Goal: Task Accomplishment & Management: Manage account settings

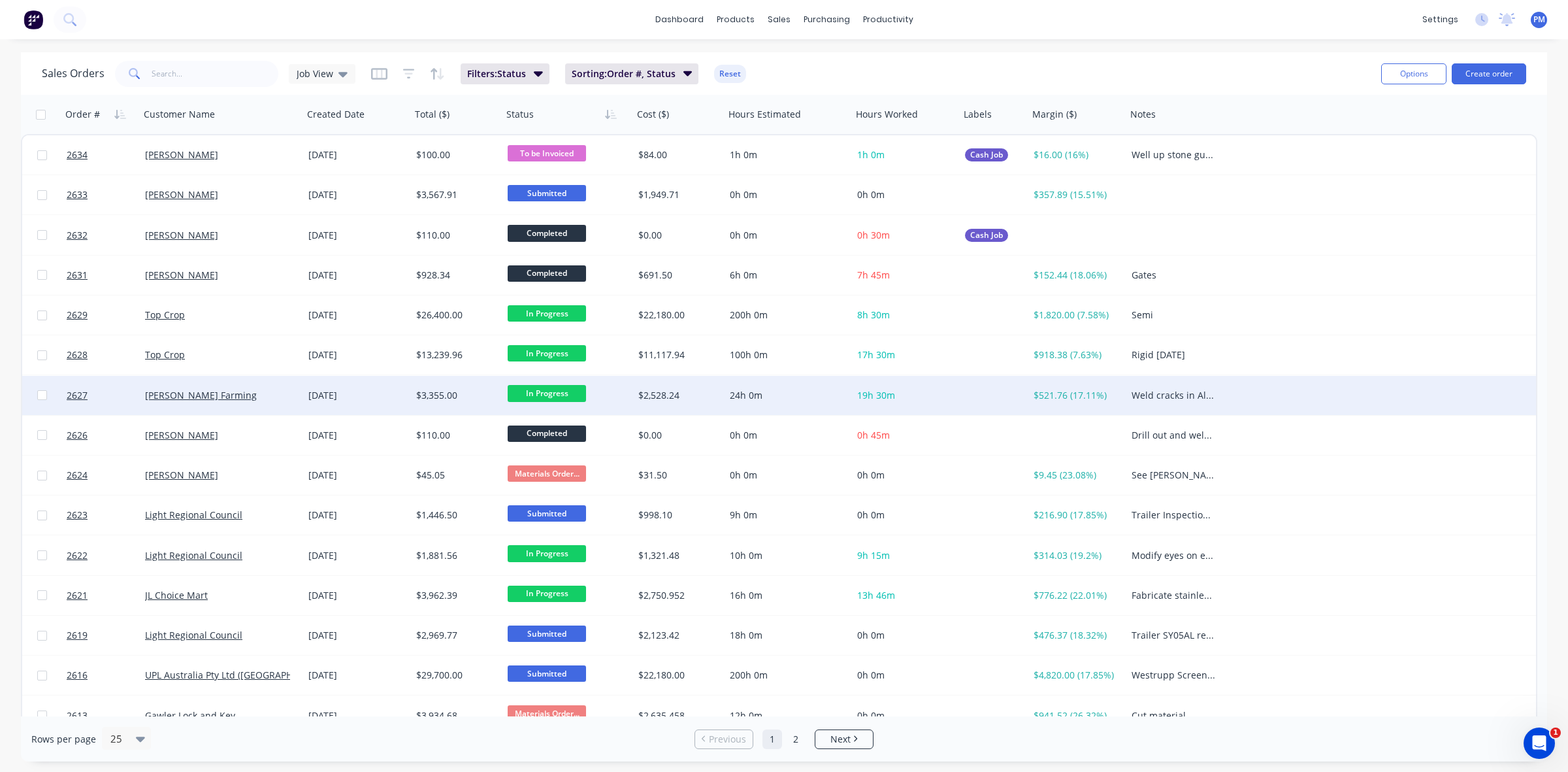
click at [253, 406] on div "[PERSON_NAME] Farming" at bounding box center [222, 395] width 164 height 39
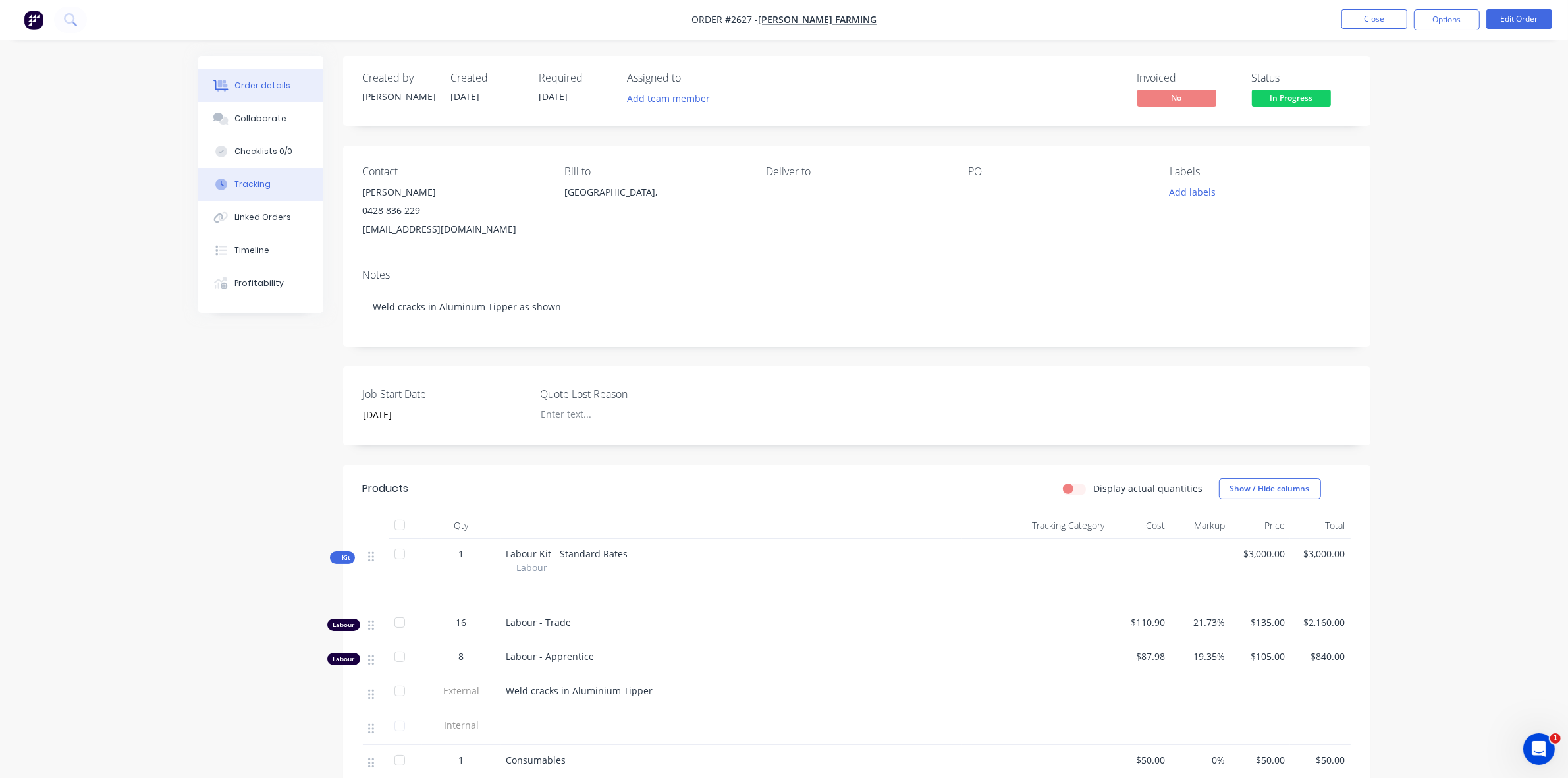
click at [239, 179] on div "Tracking" at bounding box center [252, 185] width 36 height 12
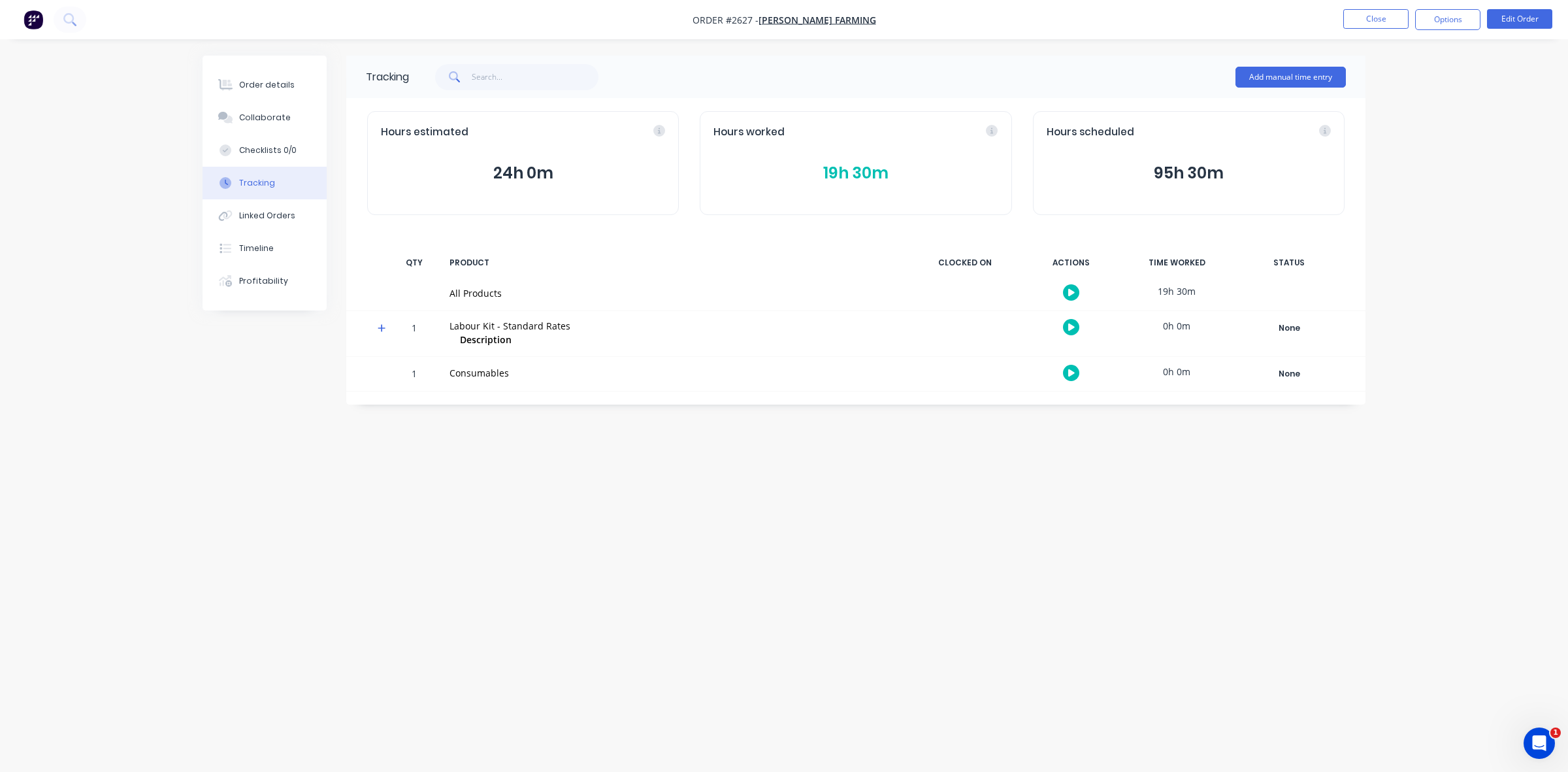
click at [850, 173] on button "19h 30m" at bounding box center [856, 173] width 285 height 25
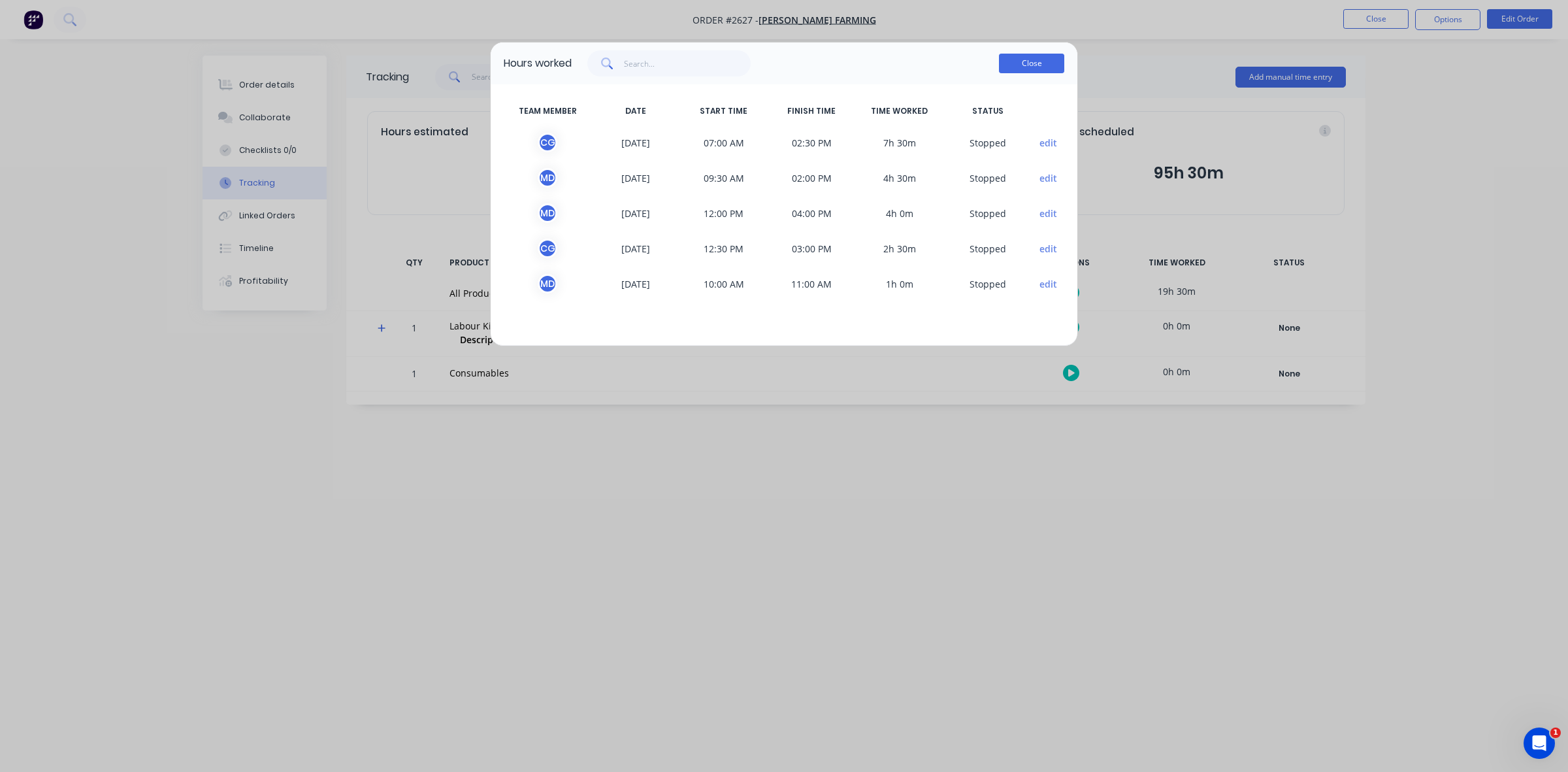
click at [1041, 60] on button "Close" at bounding box center [1031, 63] width 66 height 20
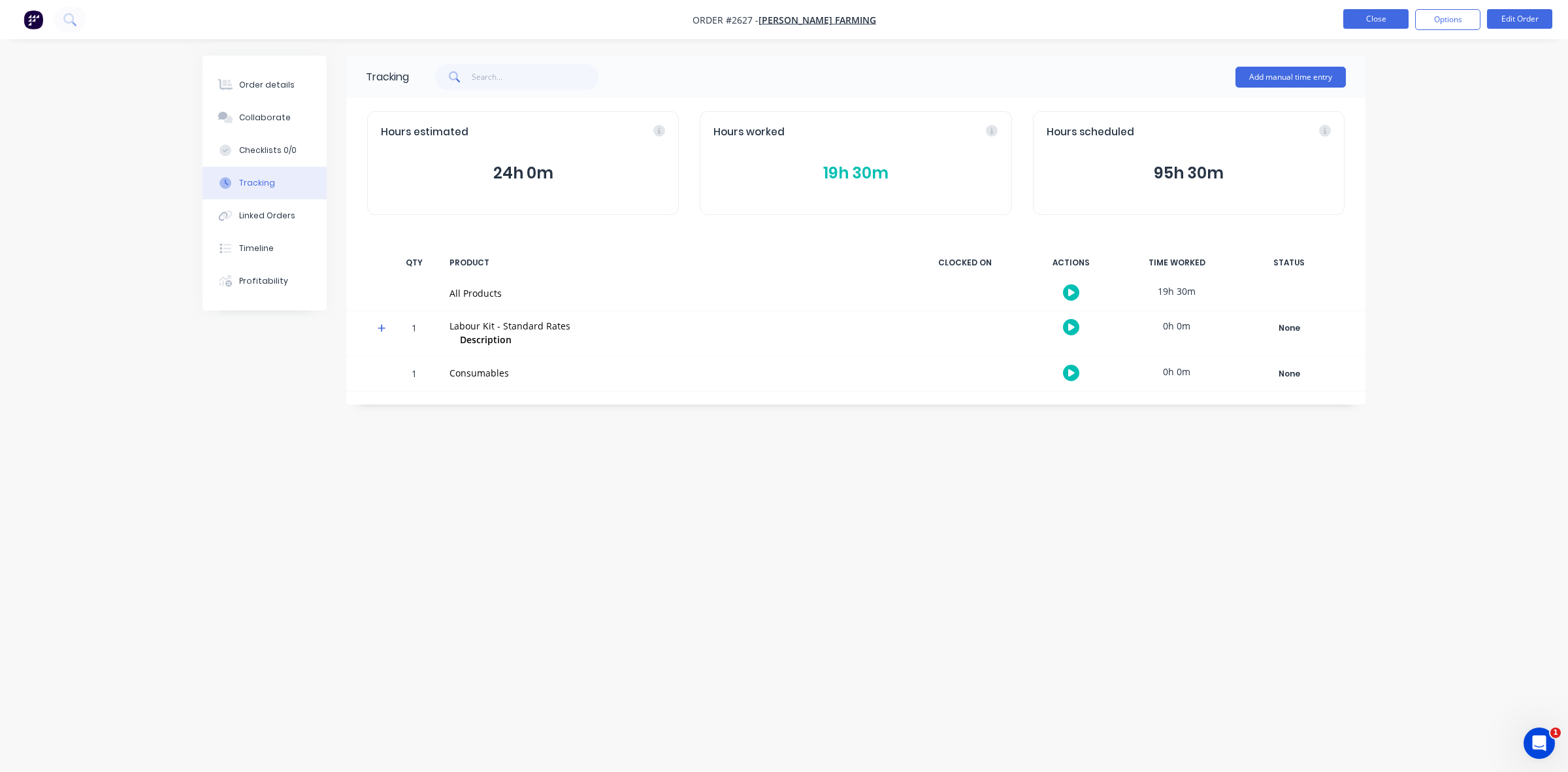
click at [1382, 18] on button "Close" at bounding box center [1376, 19] width 66 height 20
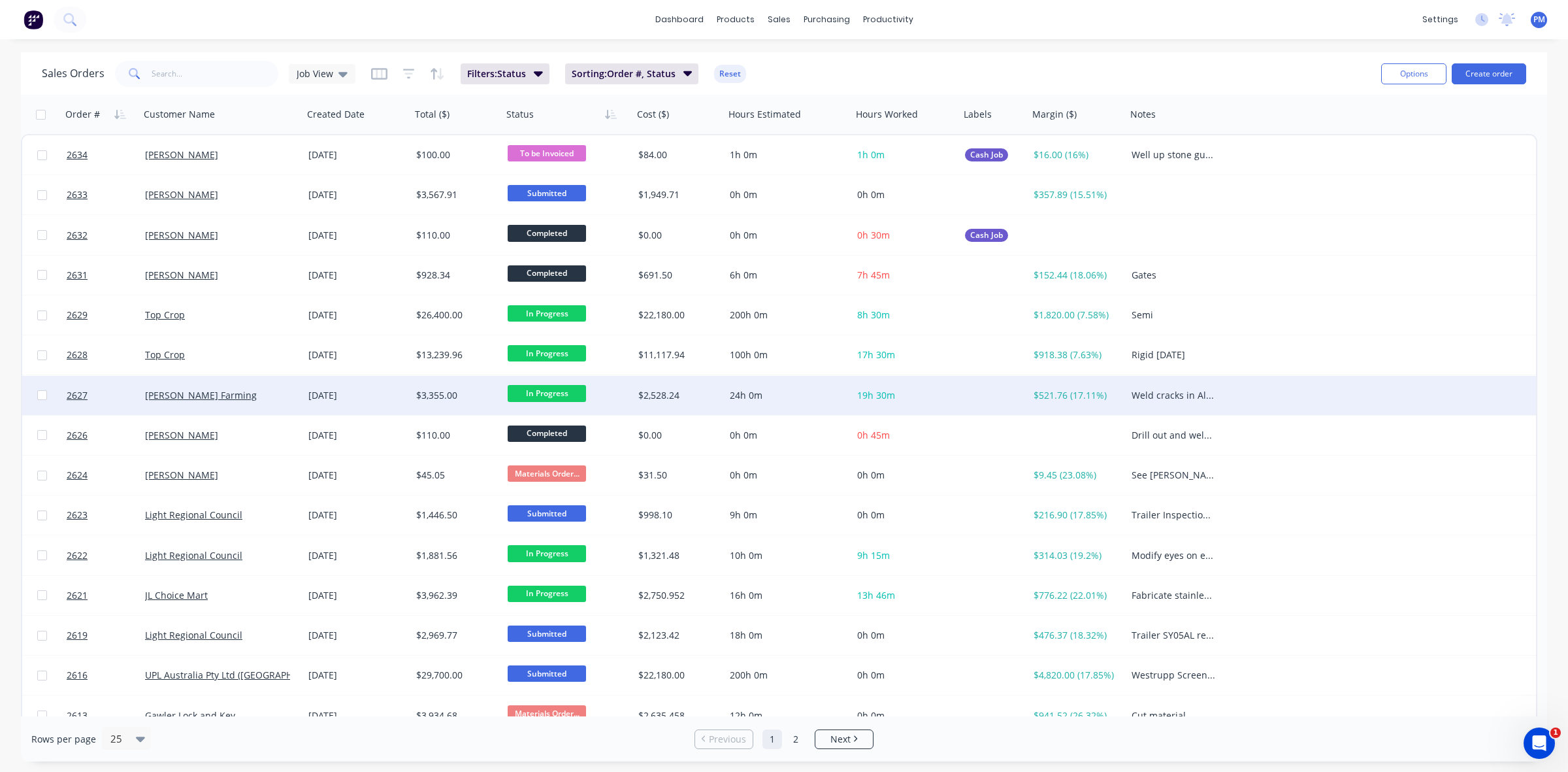
click at [244, 399] on div "[PERSON_NAME] Farming" at bounding box center [217, 395] width 145 height 13
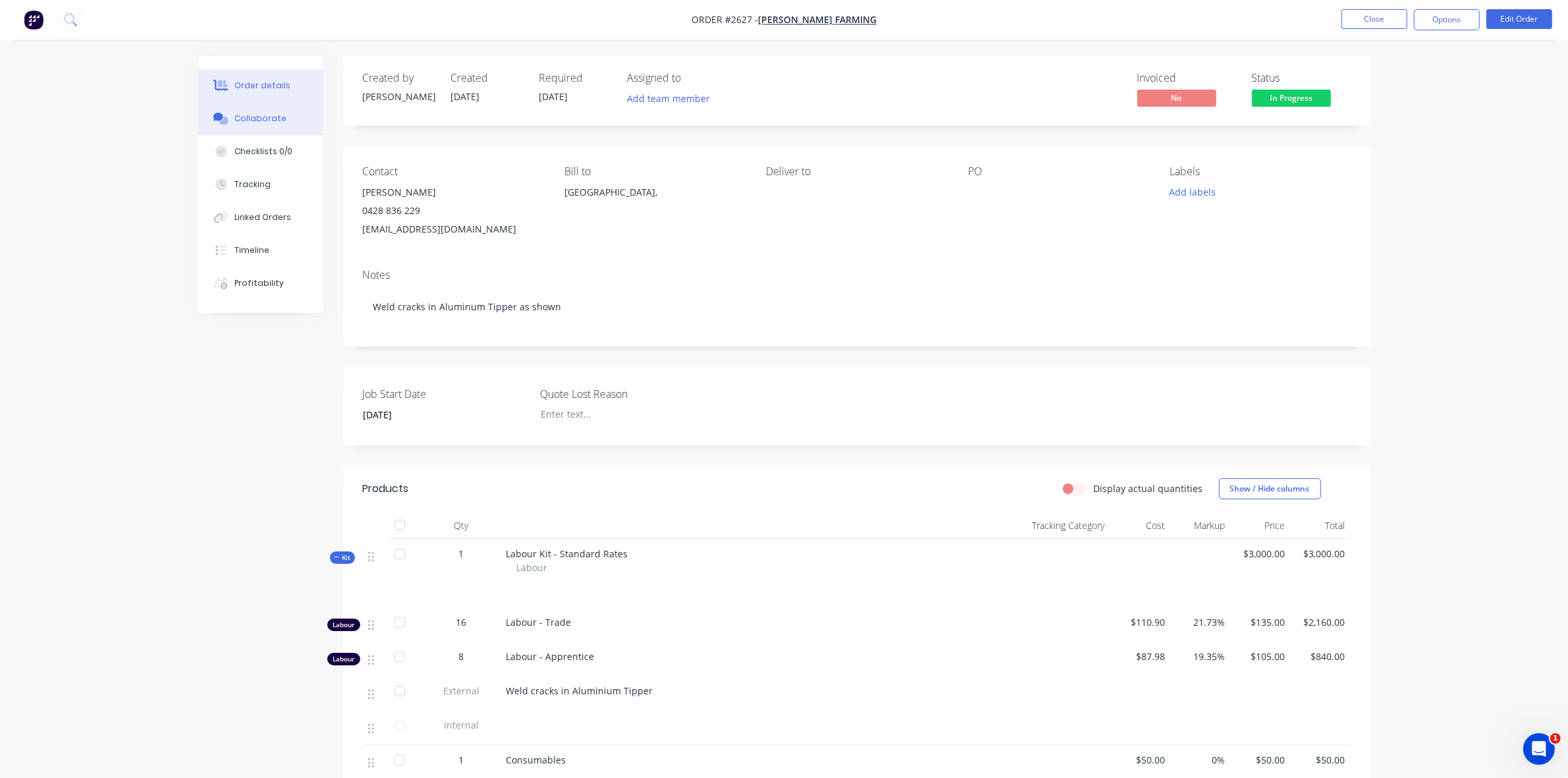
click at [256, 119] on div "Collaborate" at bounding box center [260, 119] width 52 height 12
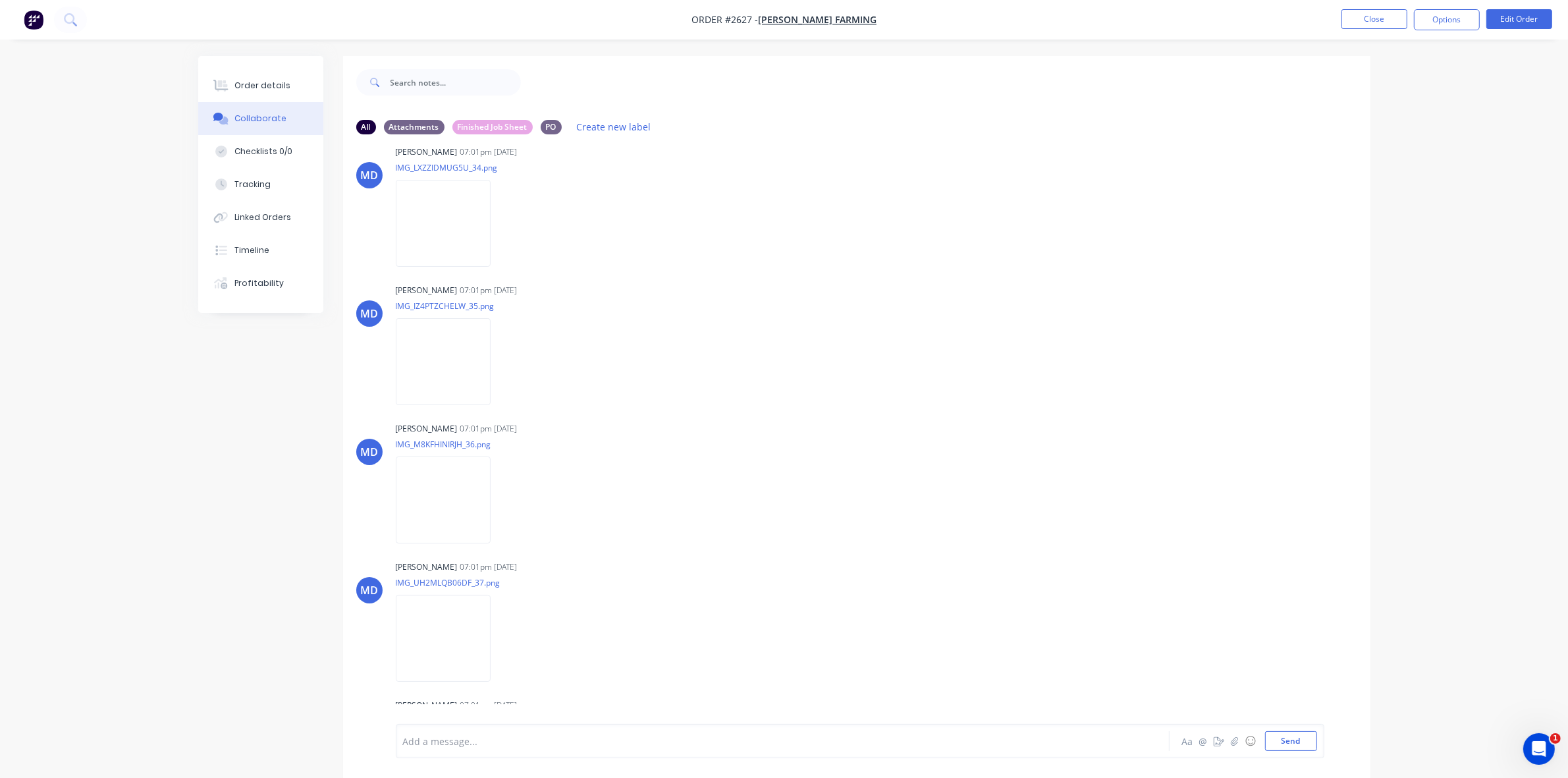
scroll to position [4666, 0]
click at [438, 229] on img at bounding box center [443, 222] width 94 height 86
click at [443, 485] on img at bounding box center [443, 499] width 94 height 86
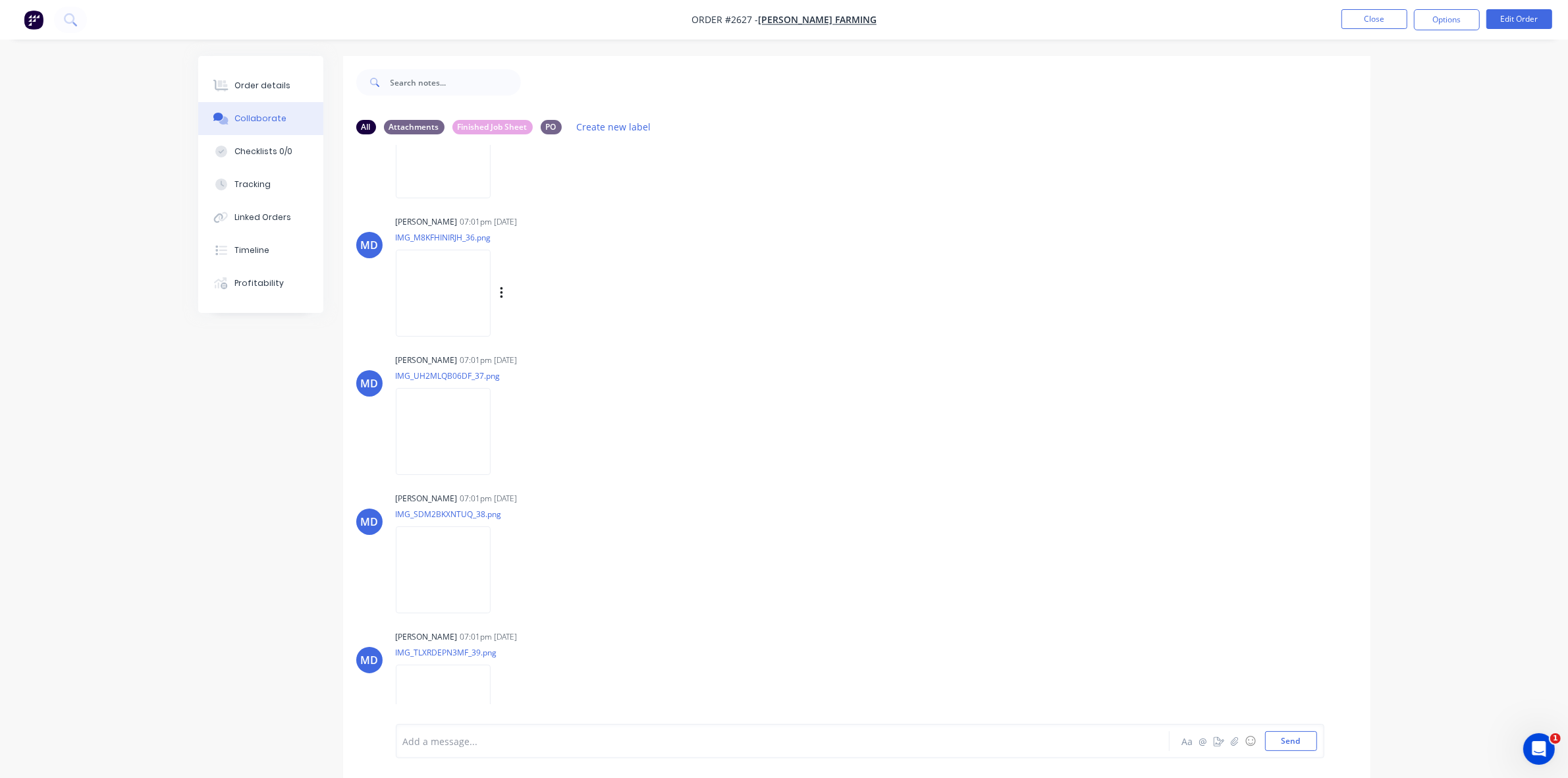
scroll to position [4914, 0]
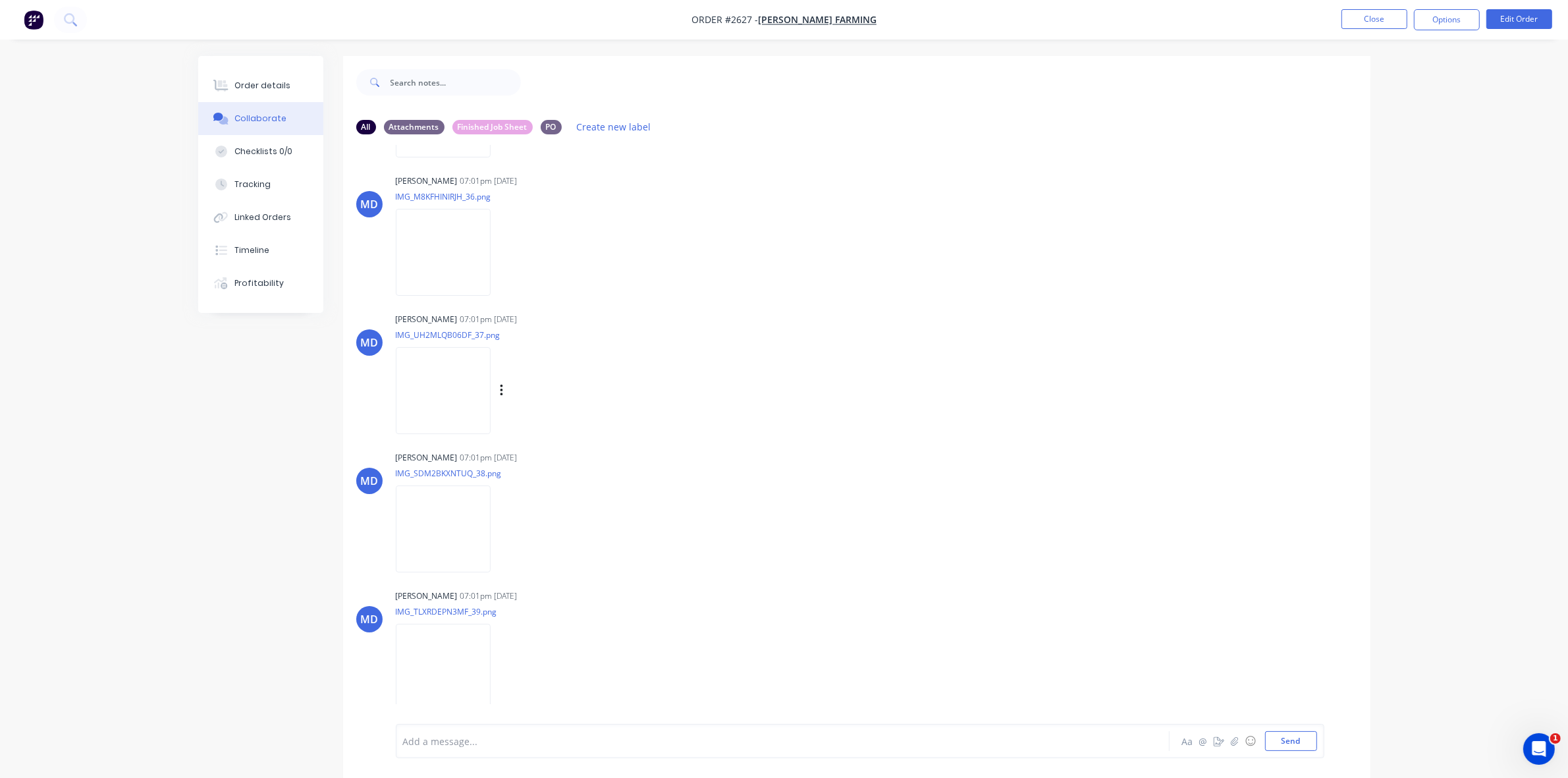
click at [439, 392] on img at bounding box center [443, 390] width 94 height 86
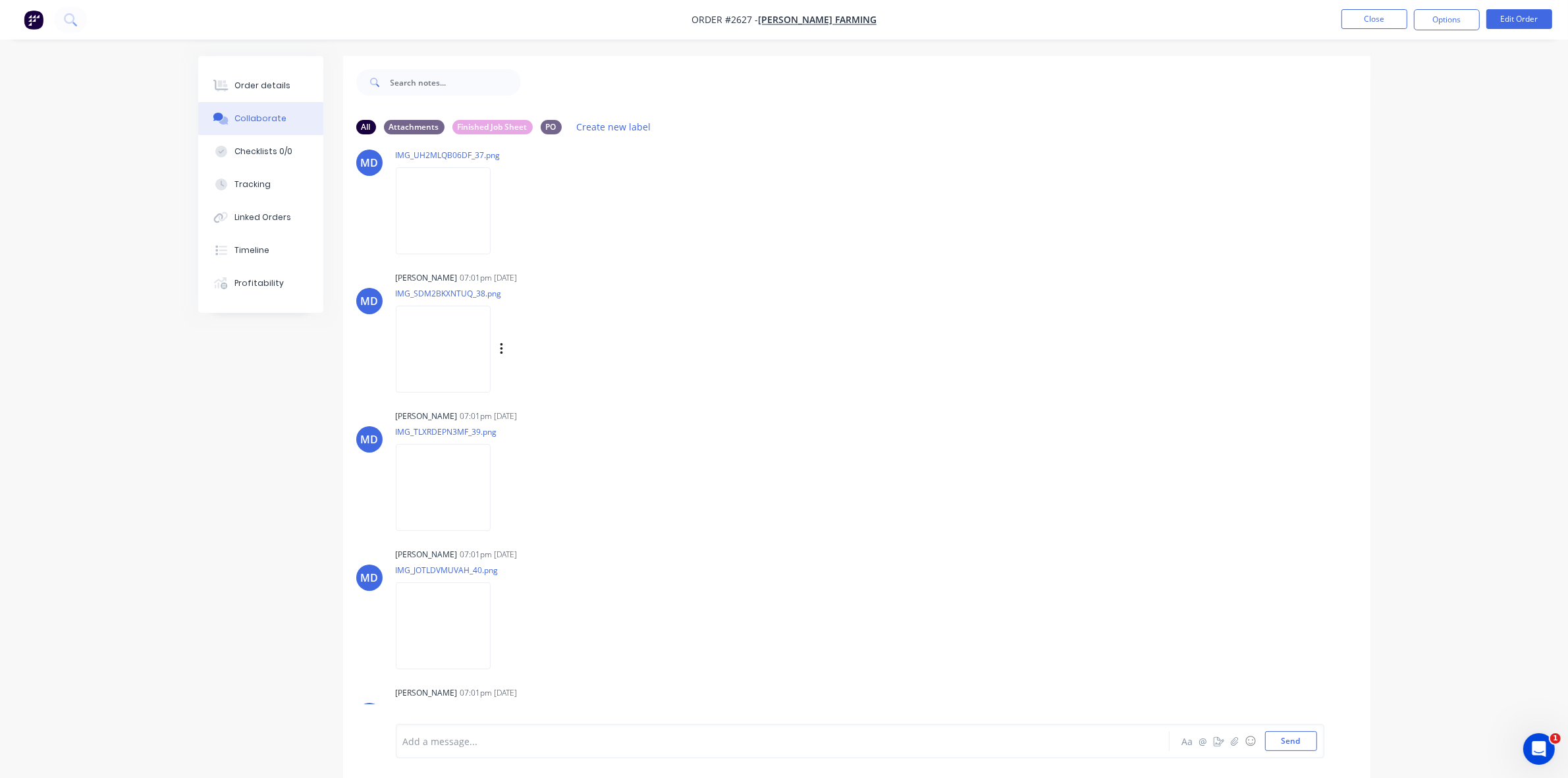
scroll to position [5160, 0]
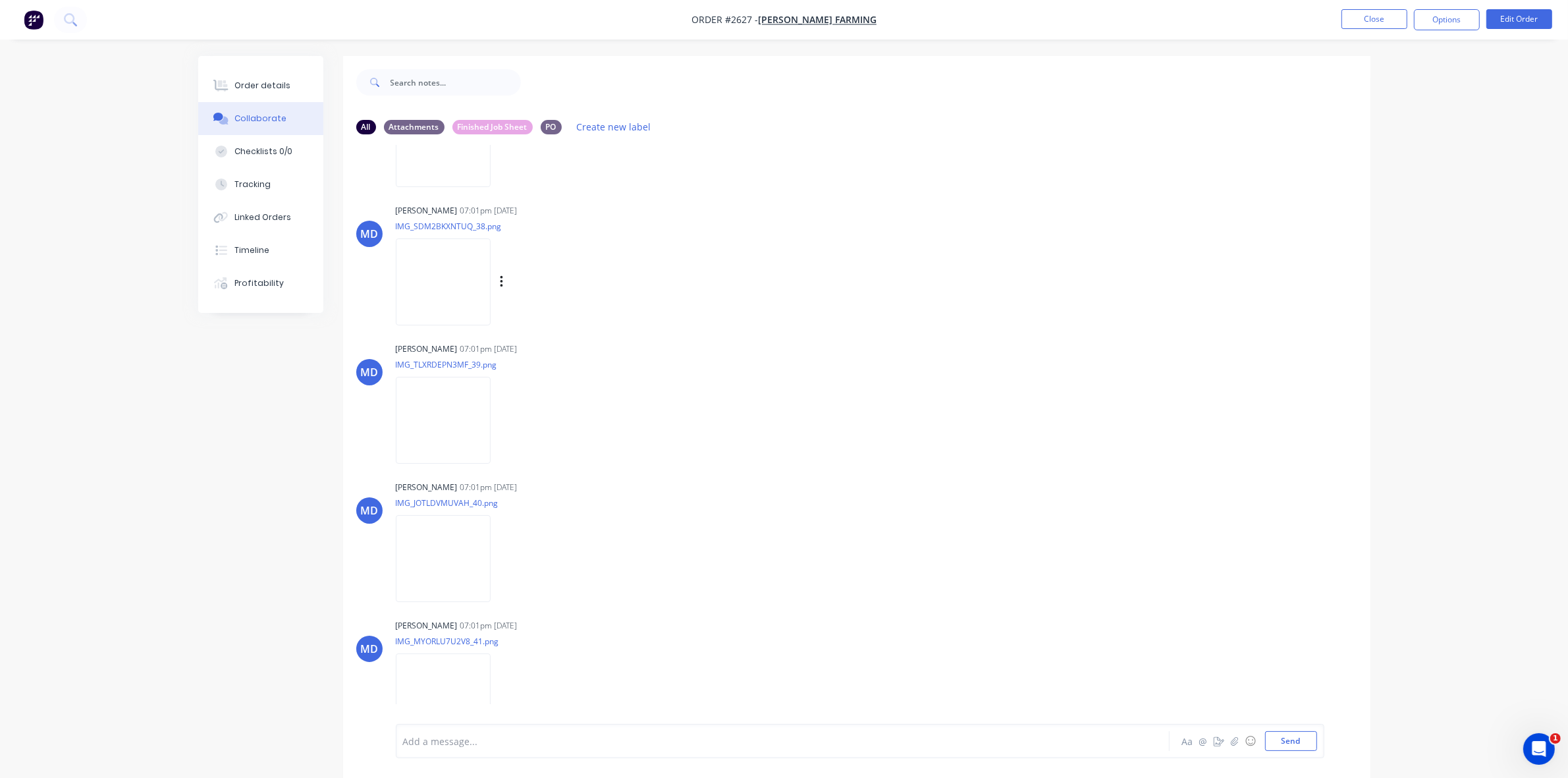
click at [425, 282] on img at bounding box center [443, 282] width 94 height 86
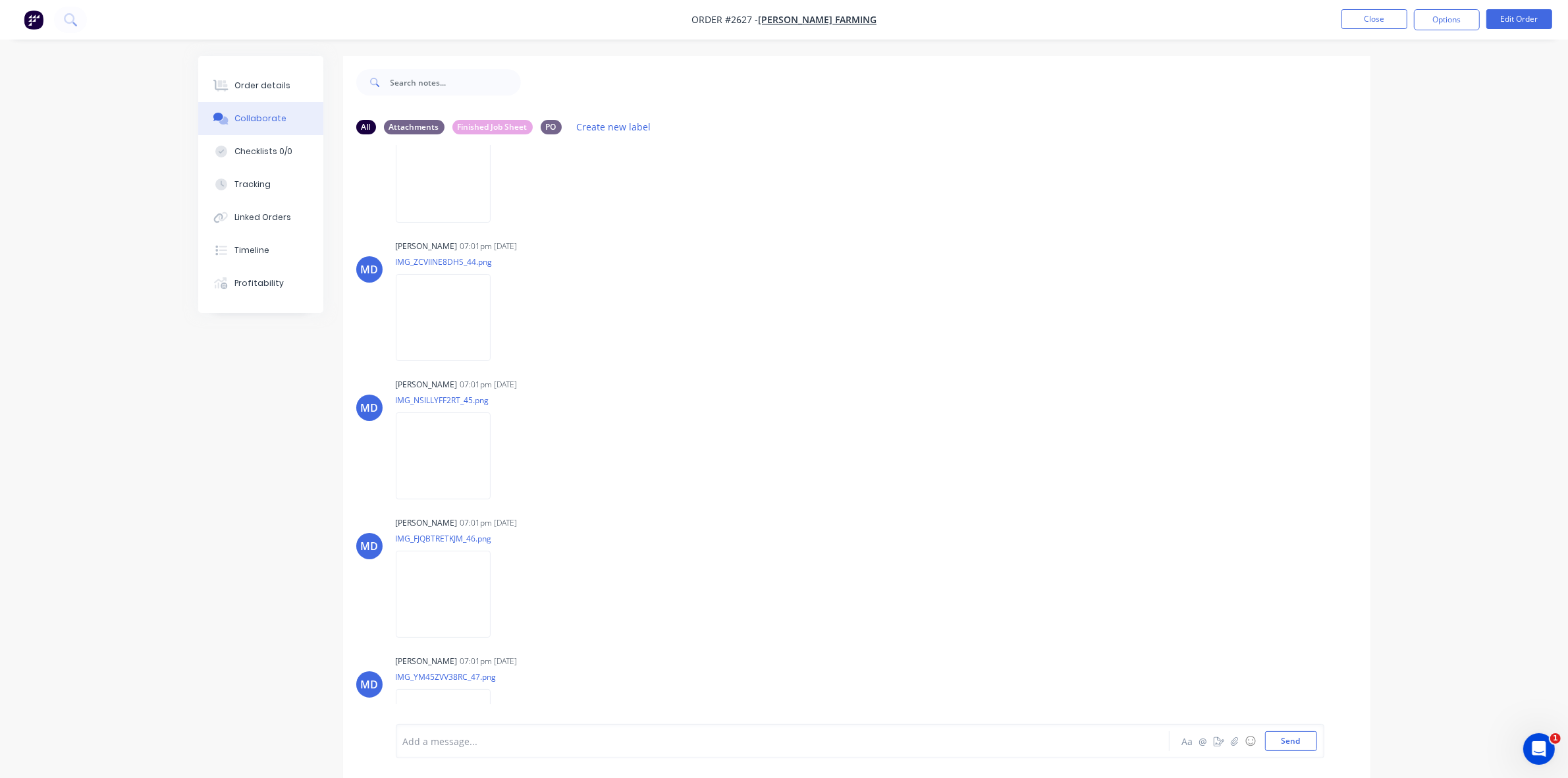
scroll to position [6066, 0]
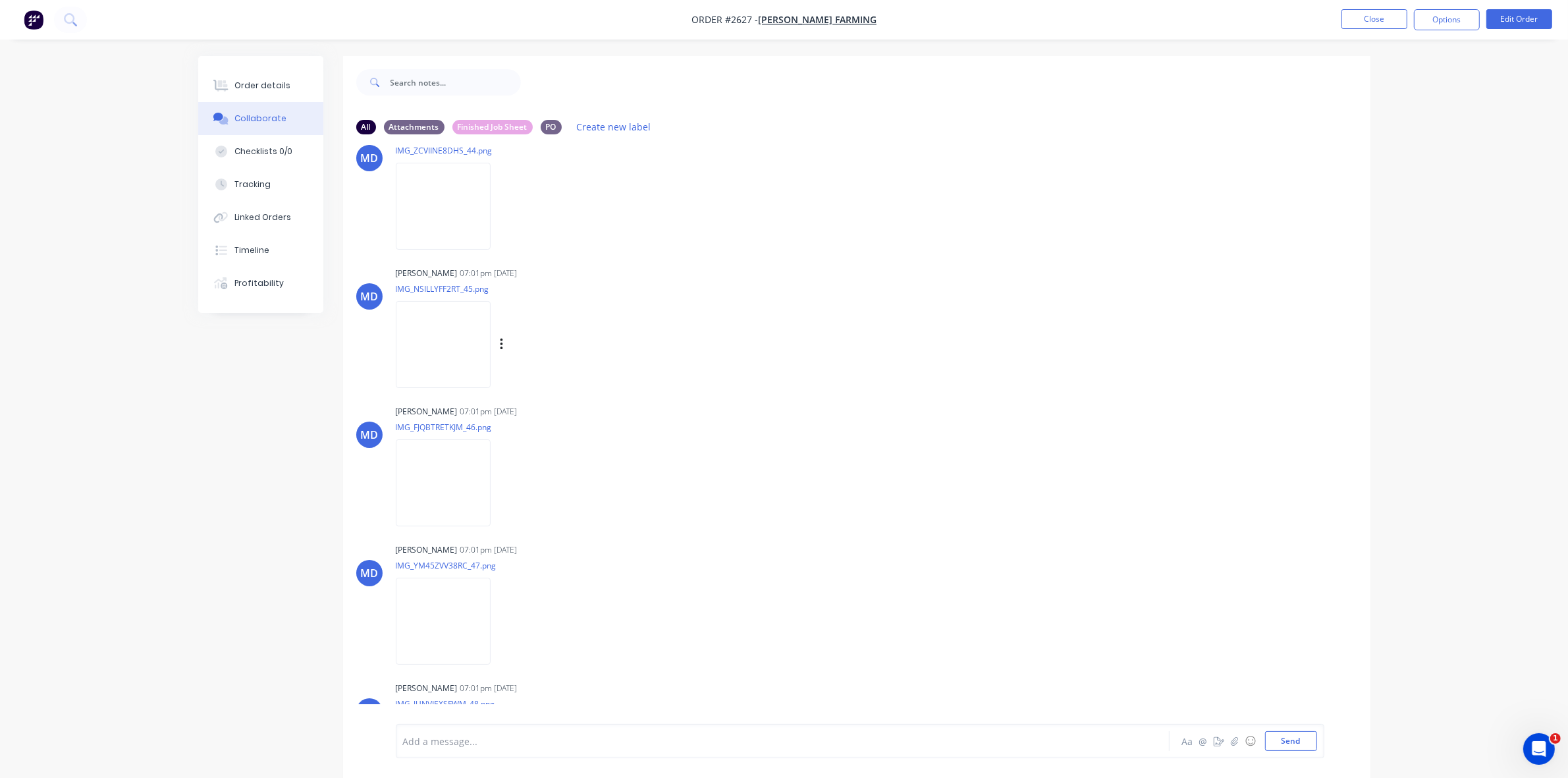
click at [455, 346] on img at bounding box center [443, 343] width 94 height 86
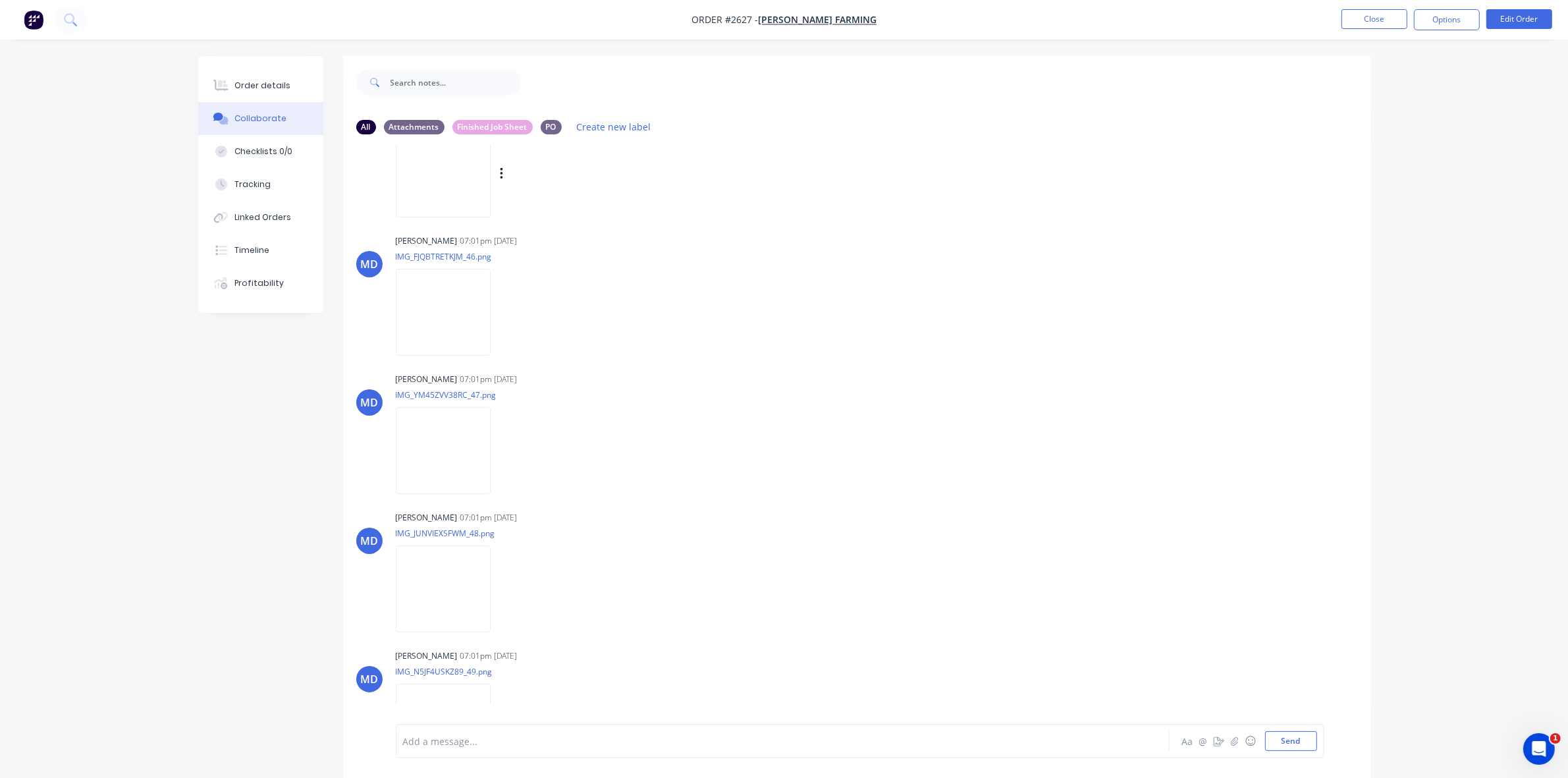
scroll to position [6287, 0]
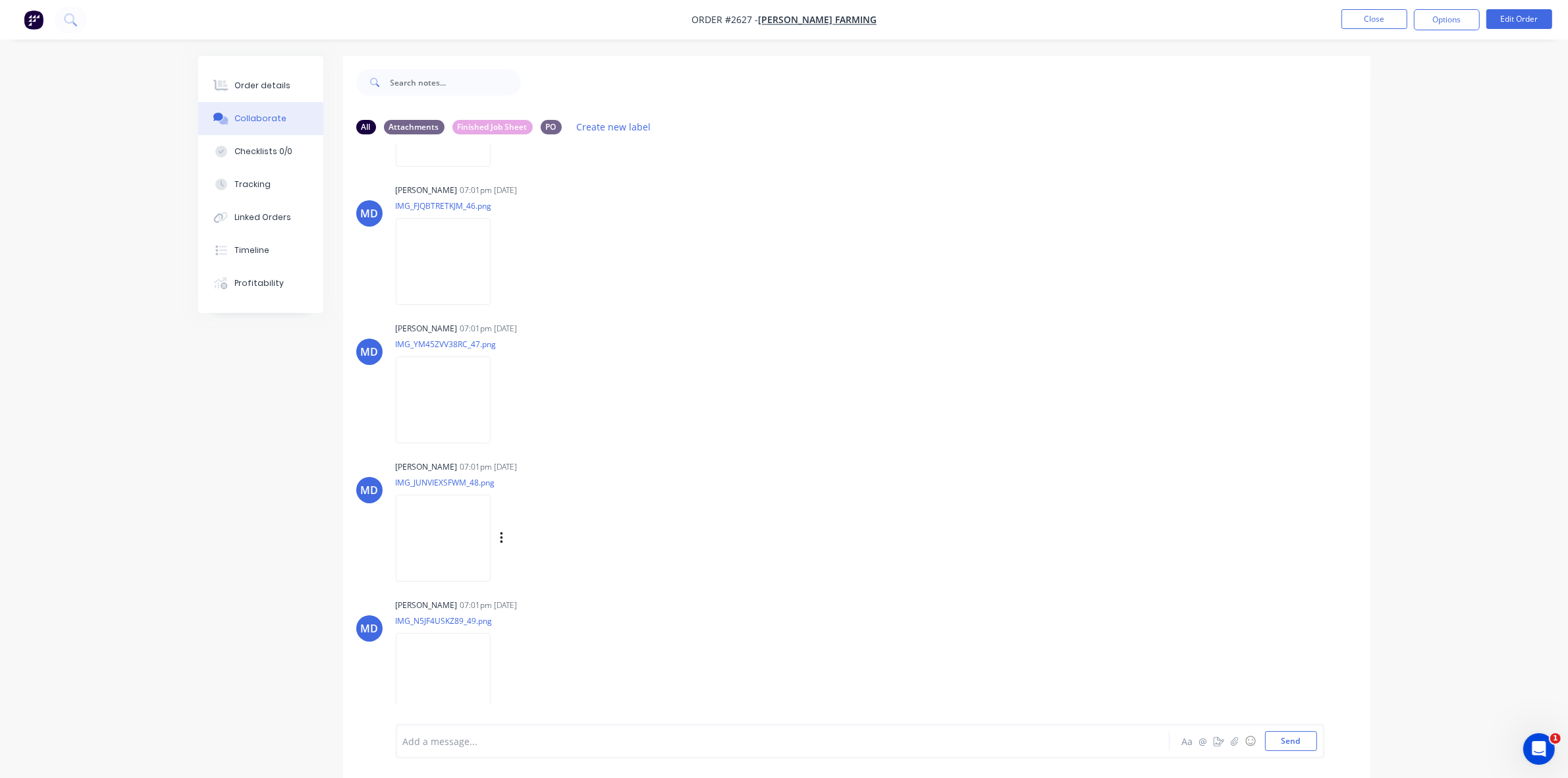
click at [461, 530] on img at bounding box center [443, 538] width 94 height 86
click at [456, 663] on img at bounding box center [443, 676] width 94 height 86
click at [448, 393] on img at bounding box center [443, 399] width 94 height 86
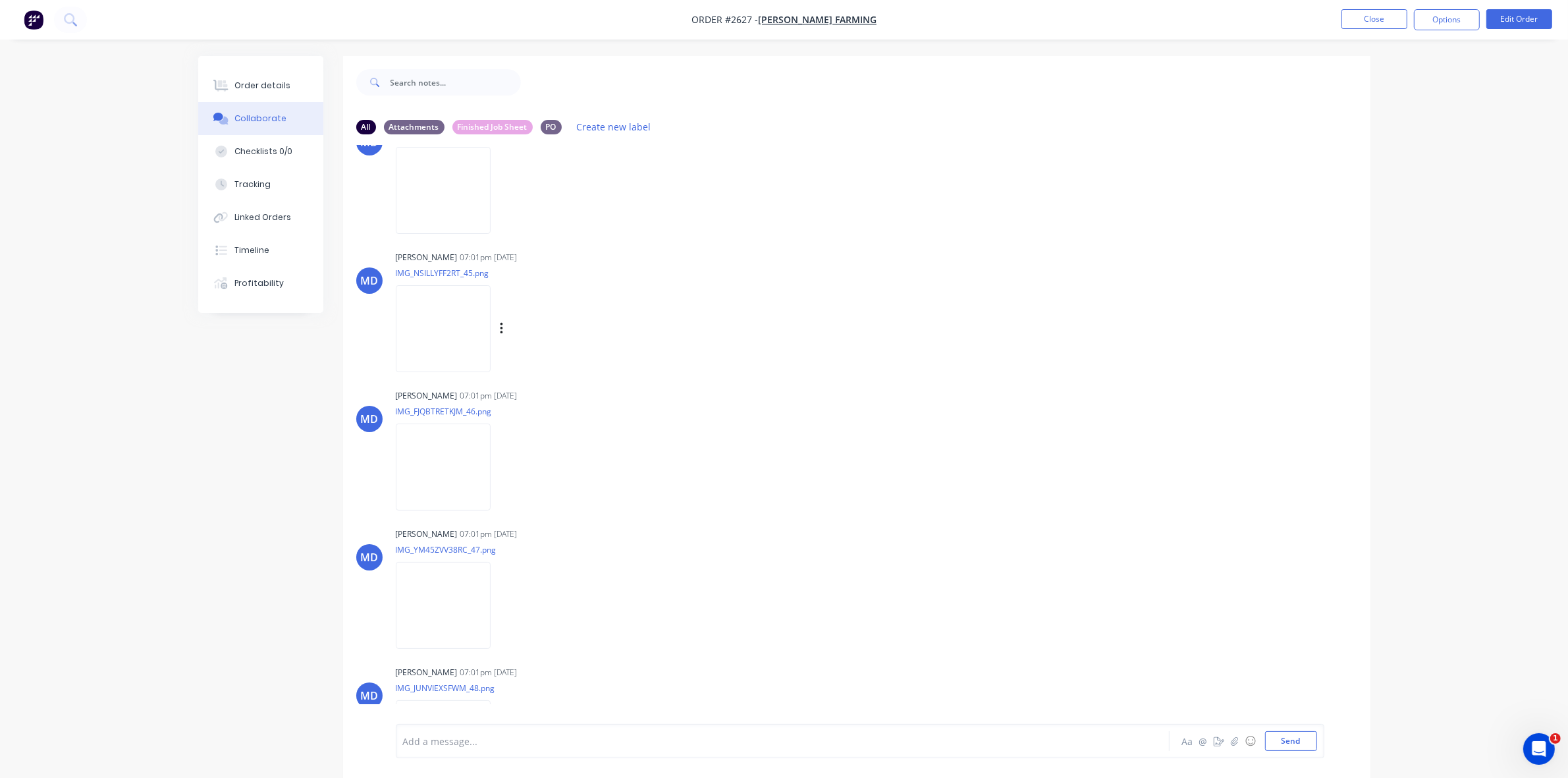
scroll to position [6040, 0]
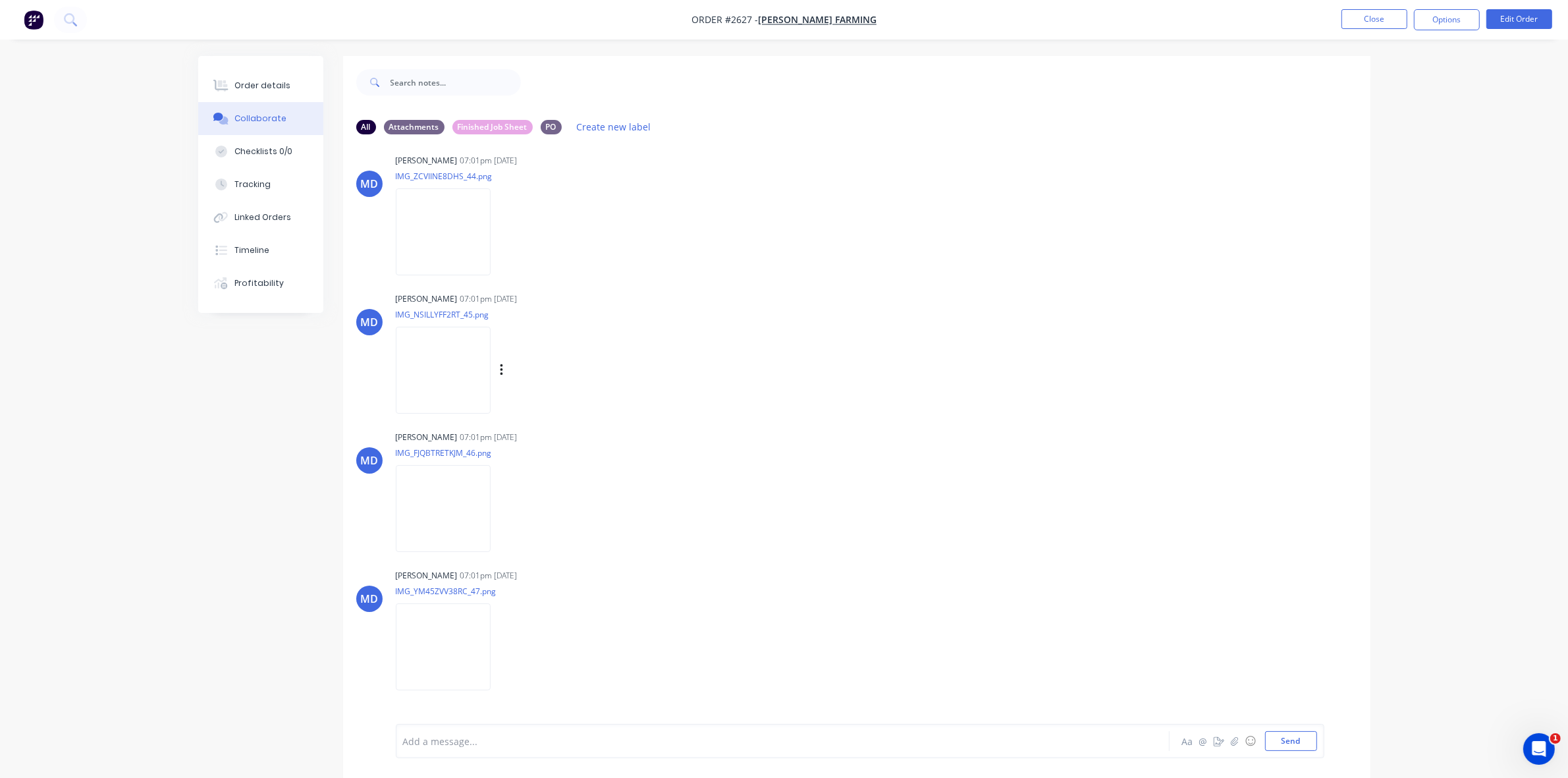
click at [446, 349] on img at bounding box center [443, 369] width 94 height 86
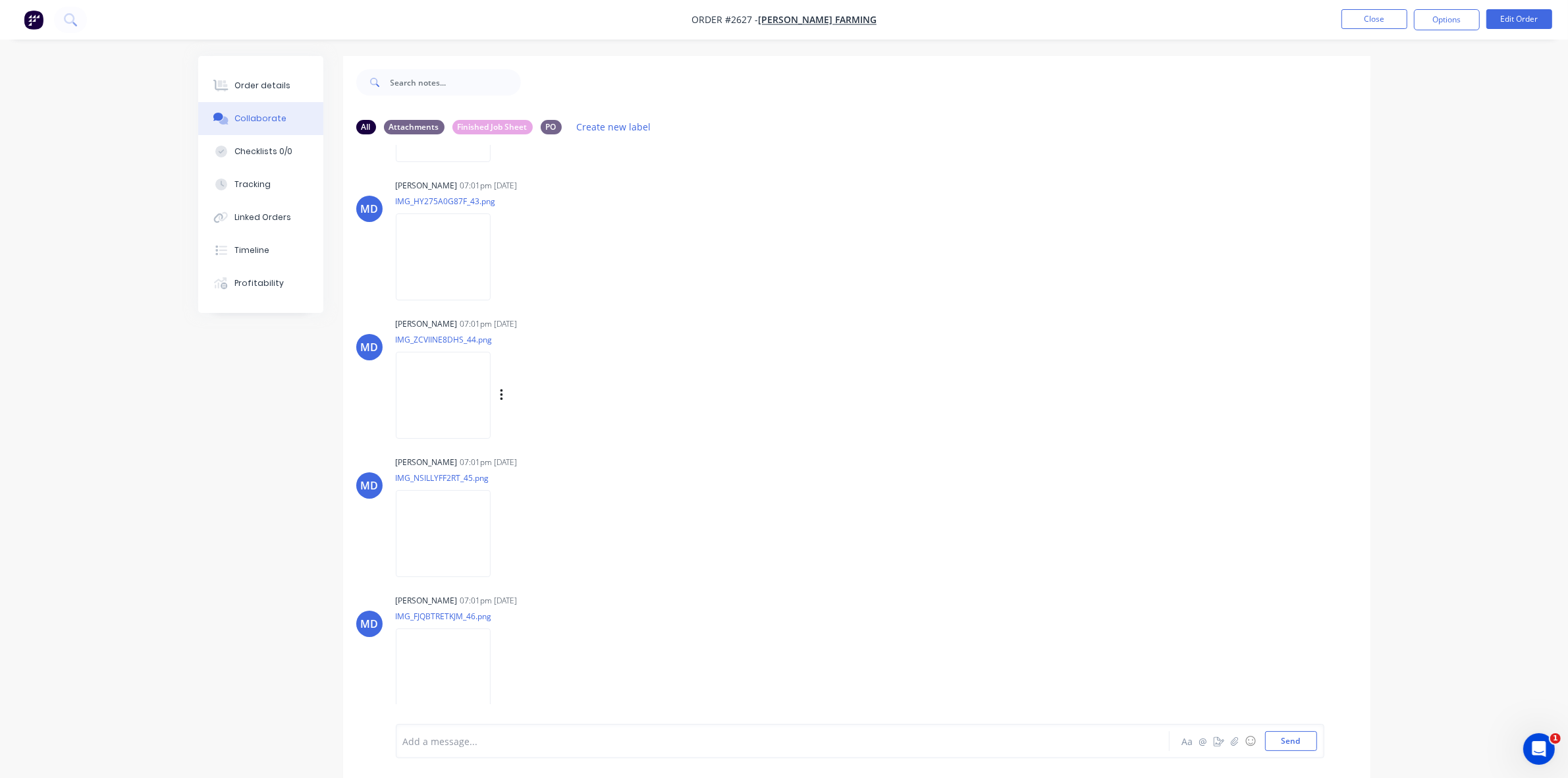
scroll to position [5875, 0]
click at [472, 392] on img at bounding box center [443, 396] width 94 height 86
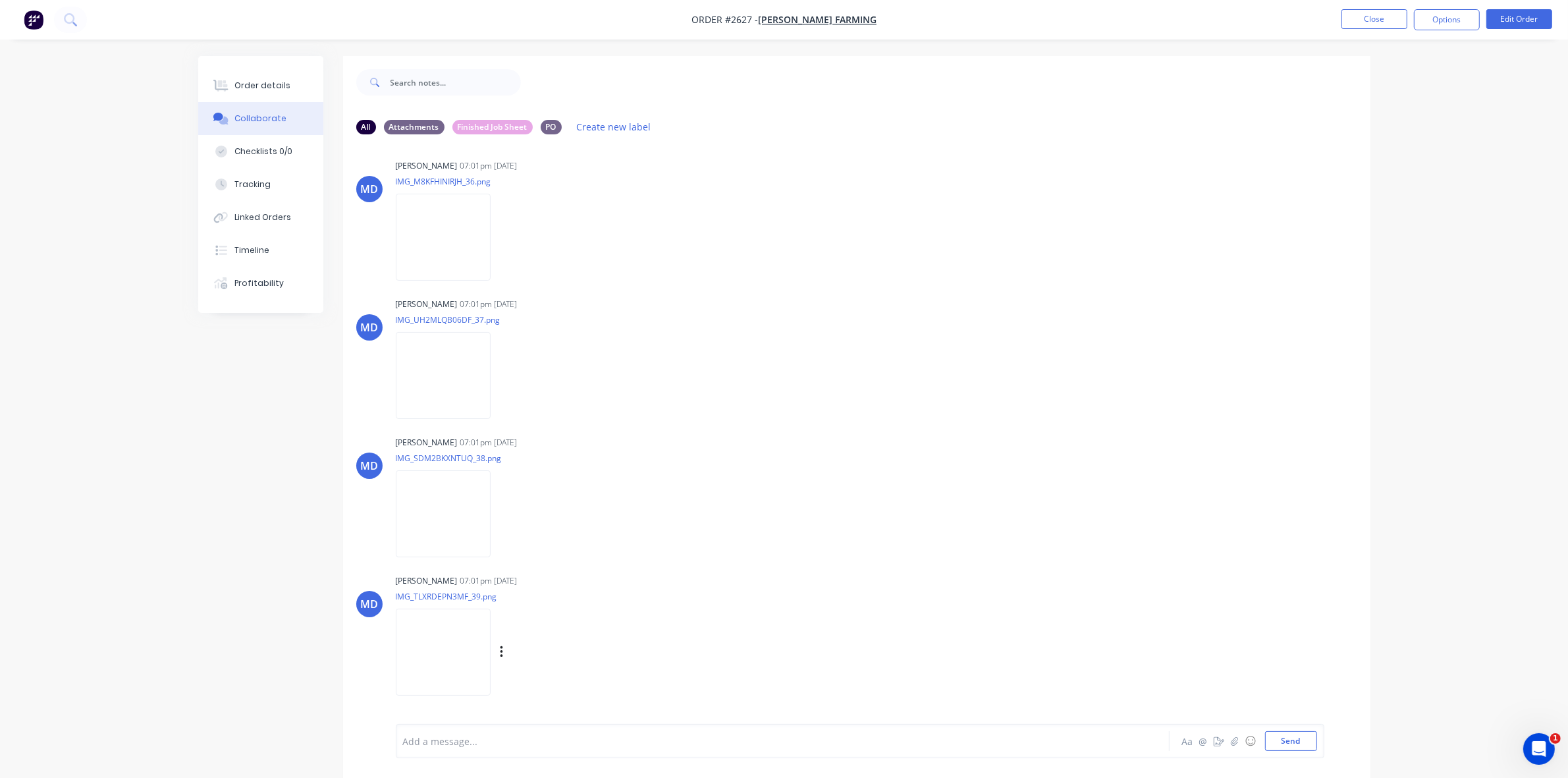
scroll to position [4888, 0]
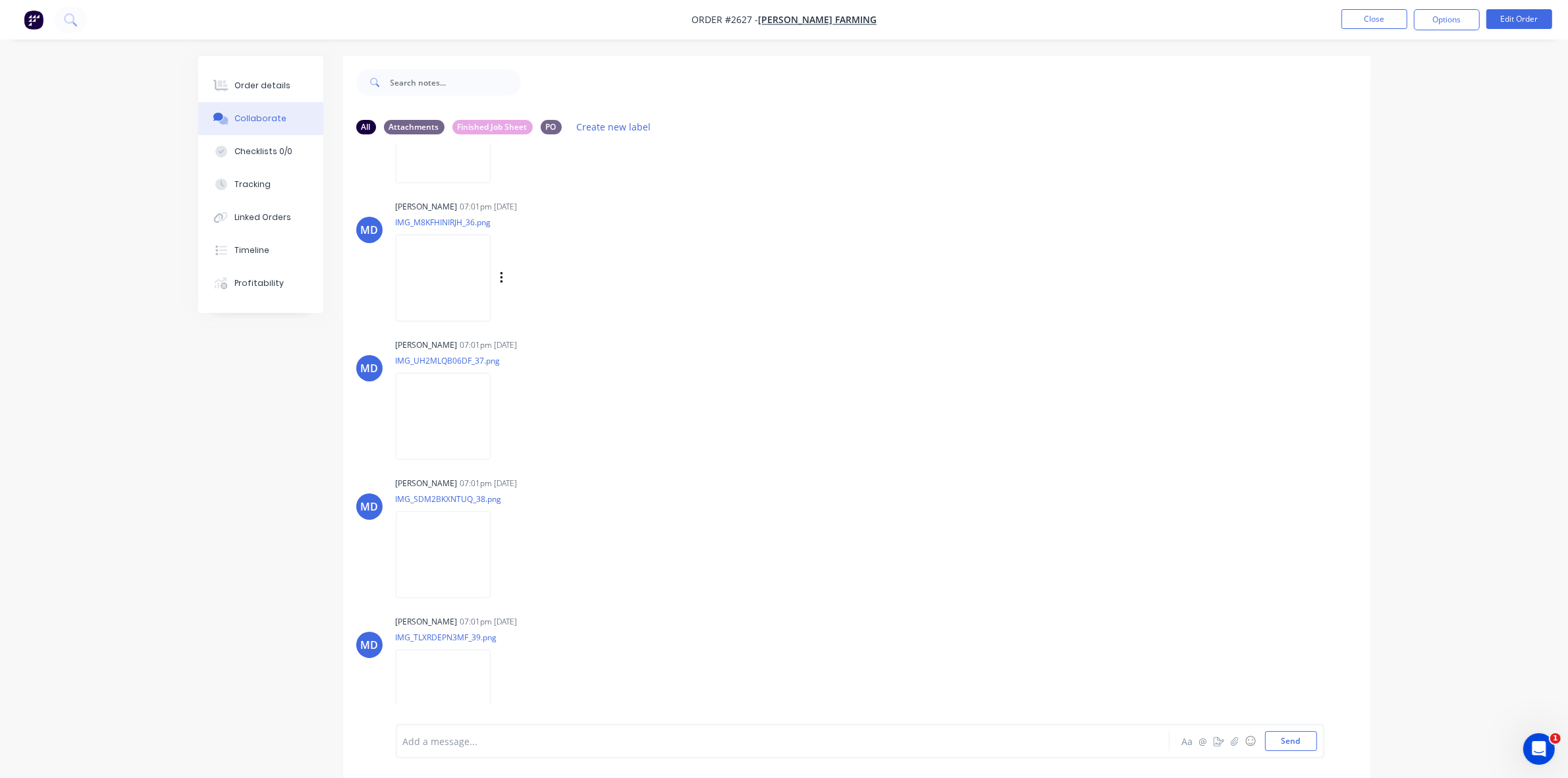
click at [449, 278] on img at bounding box center [443, 277] width 94 height 86
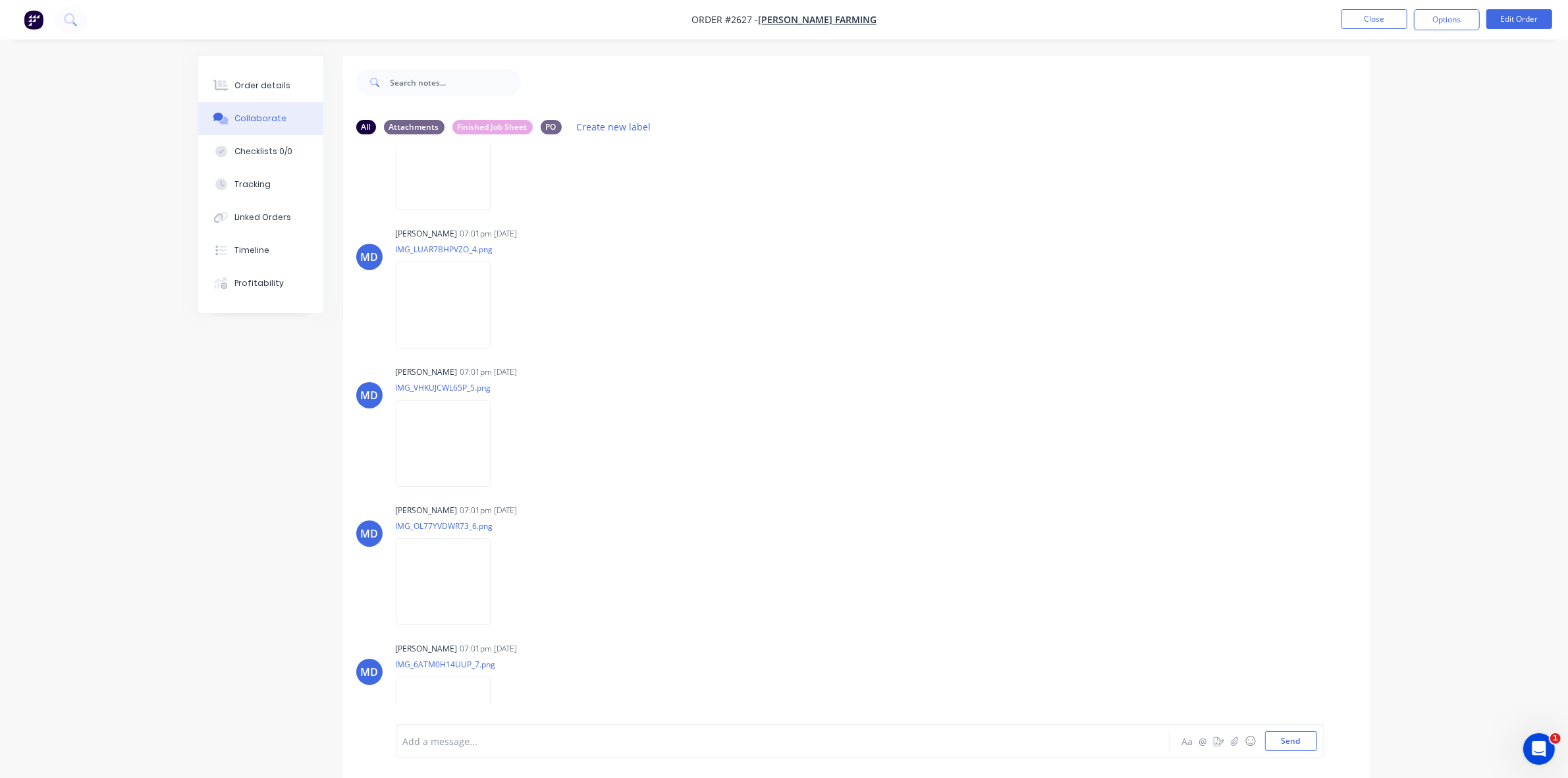
scroll to position [0, 0]
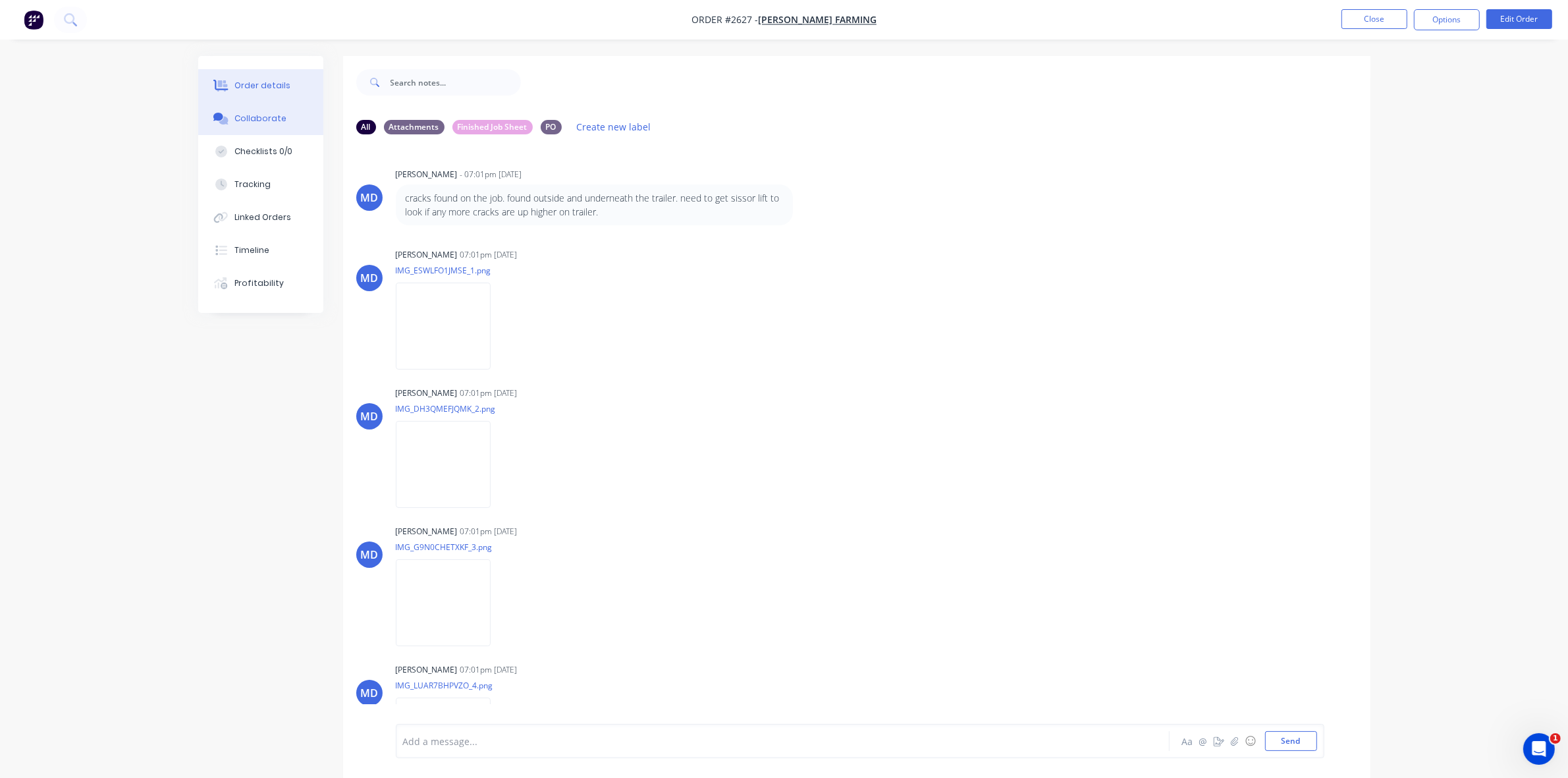
click at [253, 86] on div "Order details" at bounding box center [262, 86] width 56 height 12
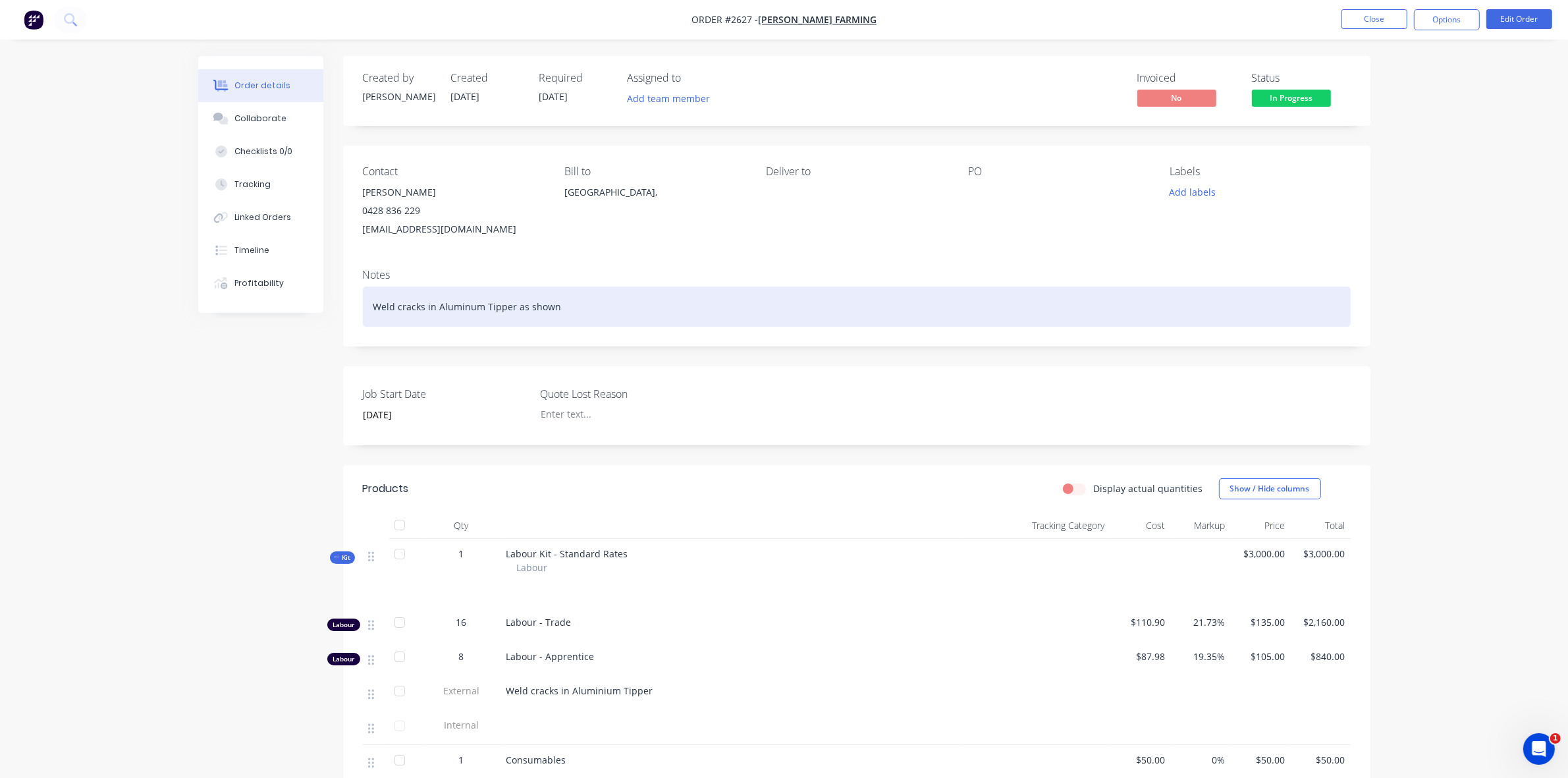
click at [567, 307] on div "Weld cracks in Aluminum Tipper as shown" at bounding box center [857, 307] width 988 height 40
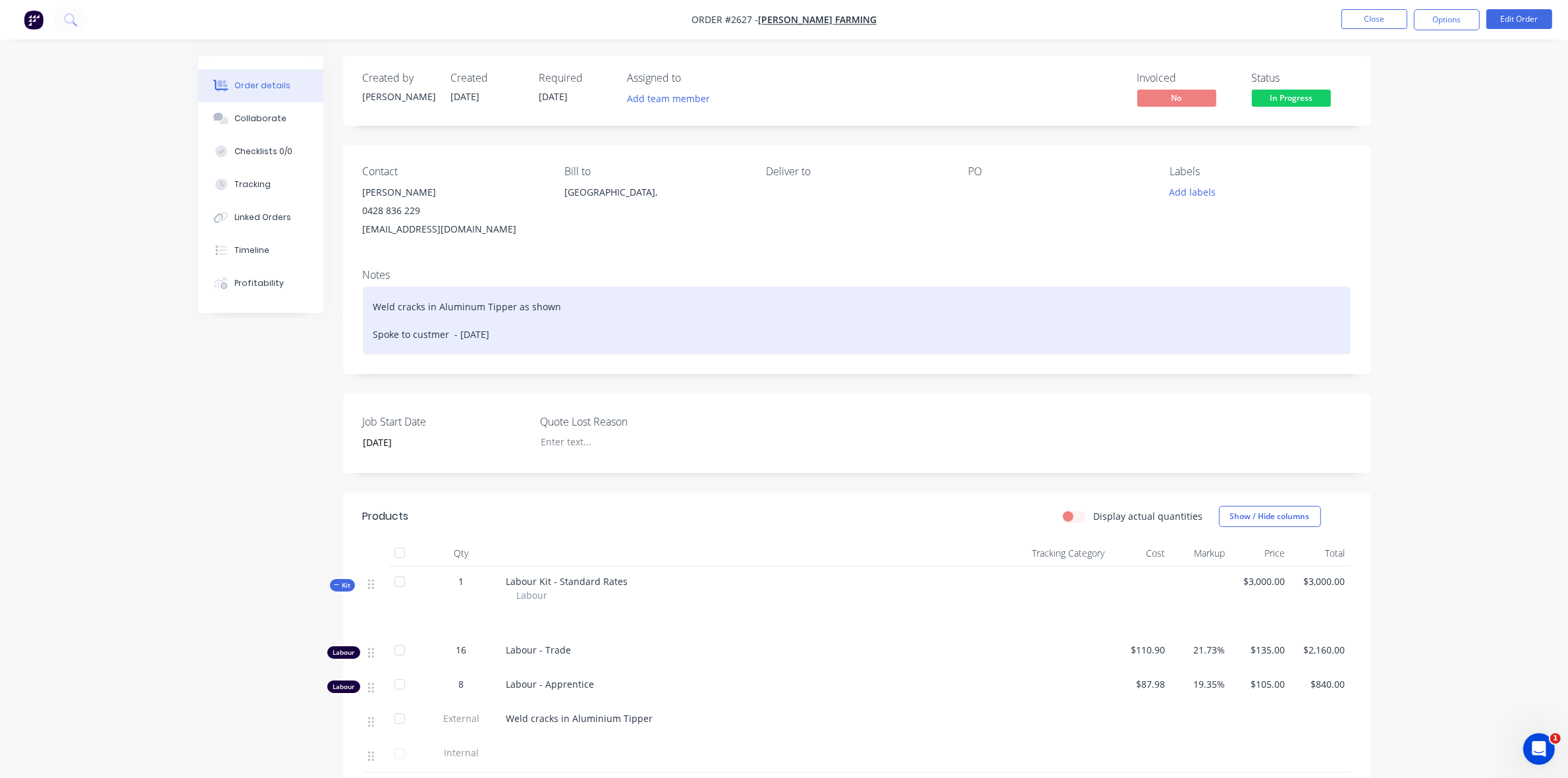
click at [430, 334] on div "Weld cracks in Aluminum Tipper as shown Spoke to custmer - [DATE]" at bounding box center [857, 320] width 988 height 68
click at [525, 336] on div "Weld cracks in Aluminum Tipper as shown Spoke to customer - [DATE]" at bounding box center [857, 320] width 988 height 68
click at [714, 334] on div "Weld cracks in Aluminum Tipper as shown Spoke to customer - [DATE] - Reset Pivo…" at bounding box center [857, 320] width 988 height 68
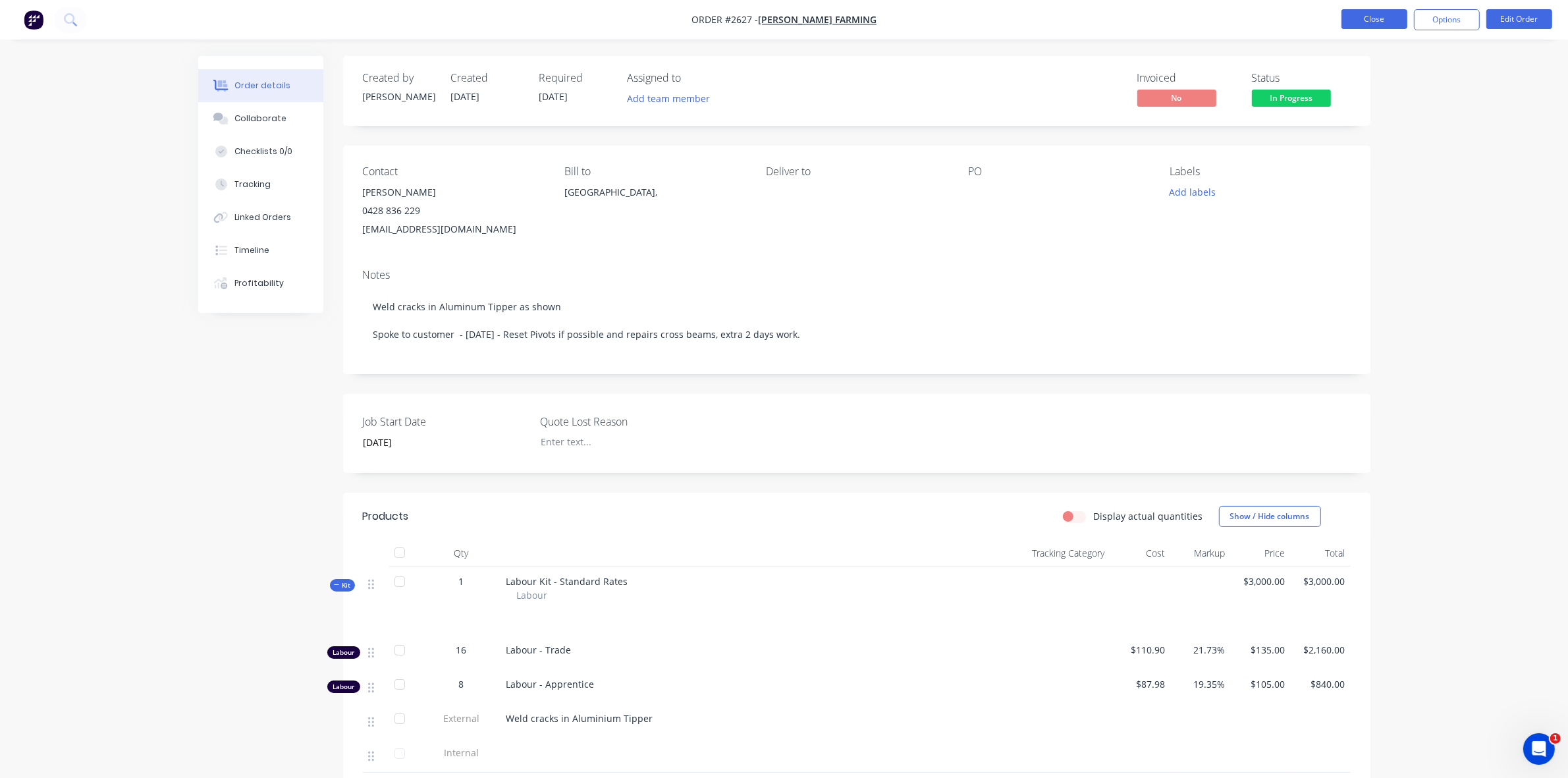
click at [1383, 24] on button "Close" at bounding box center [1374, 19] width 66 height 20
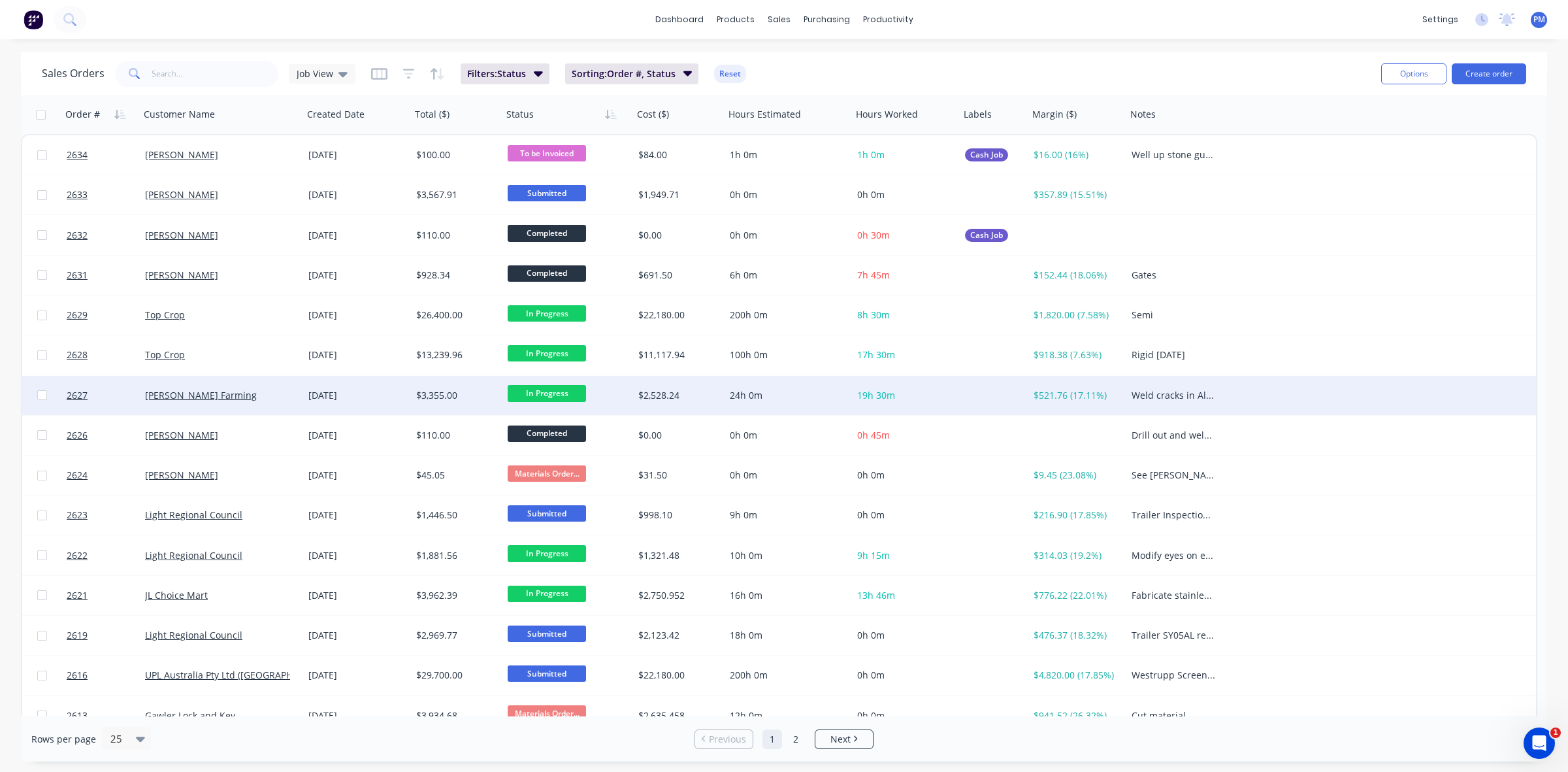
click at [242, 399] on div "[PERSON_NAME] Farming" at bounding box center [217, 395] width 145 height 13
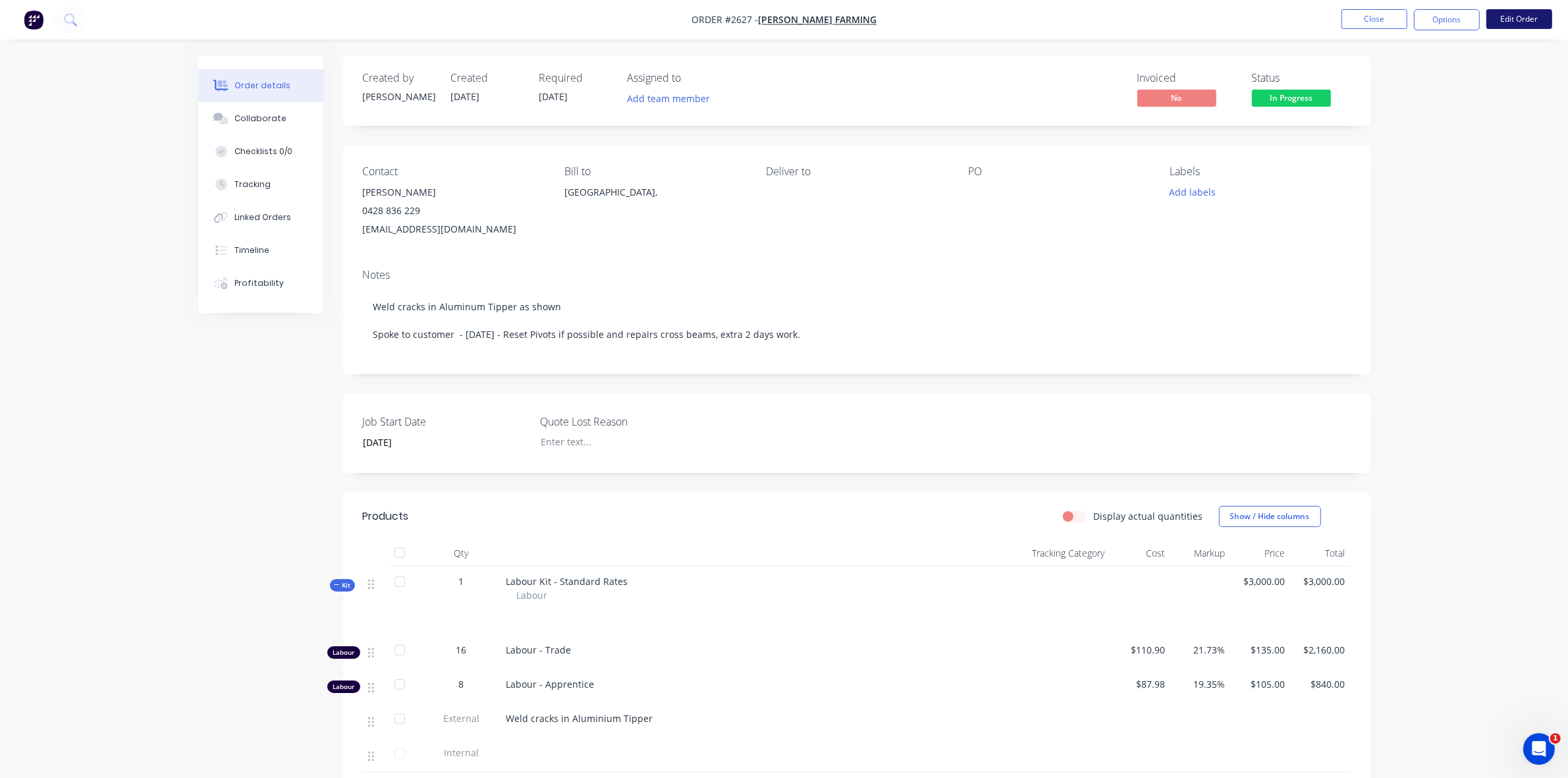
click at [1515, 18] on button "Edit Order" at bounding box center [1519, 19] width 66 height 20
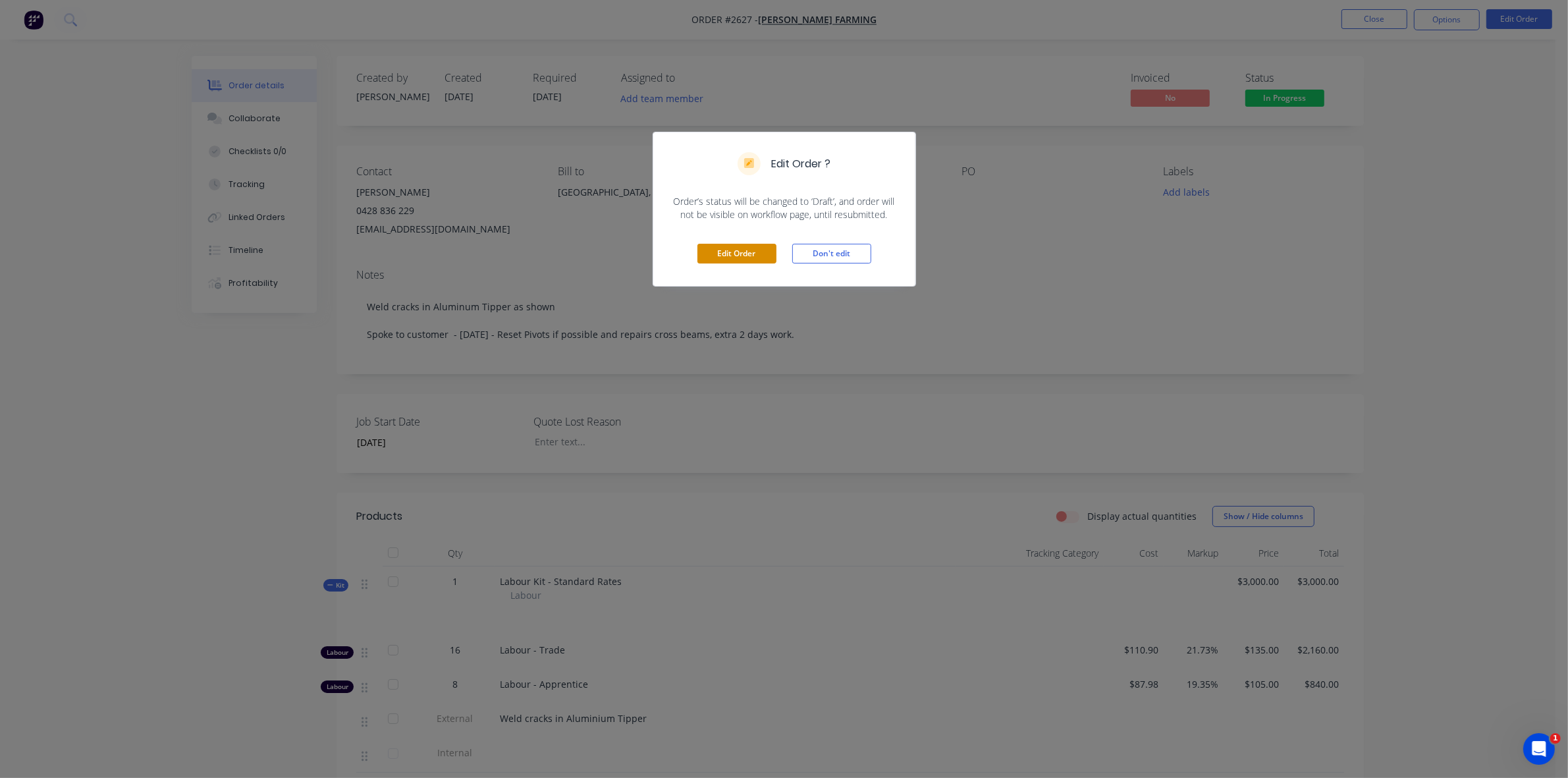
click at [754, 257] on button "Edit Order" at bounding box center [737, 253] width 79 height 20
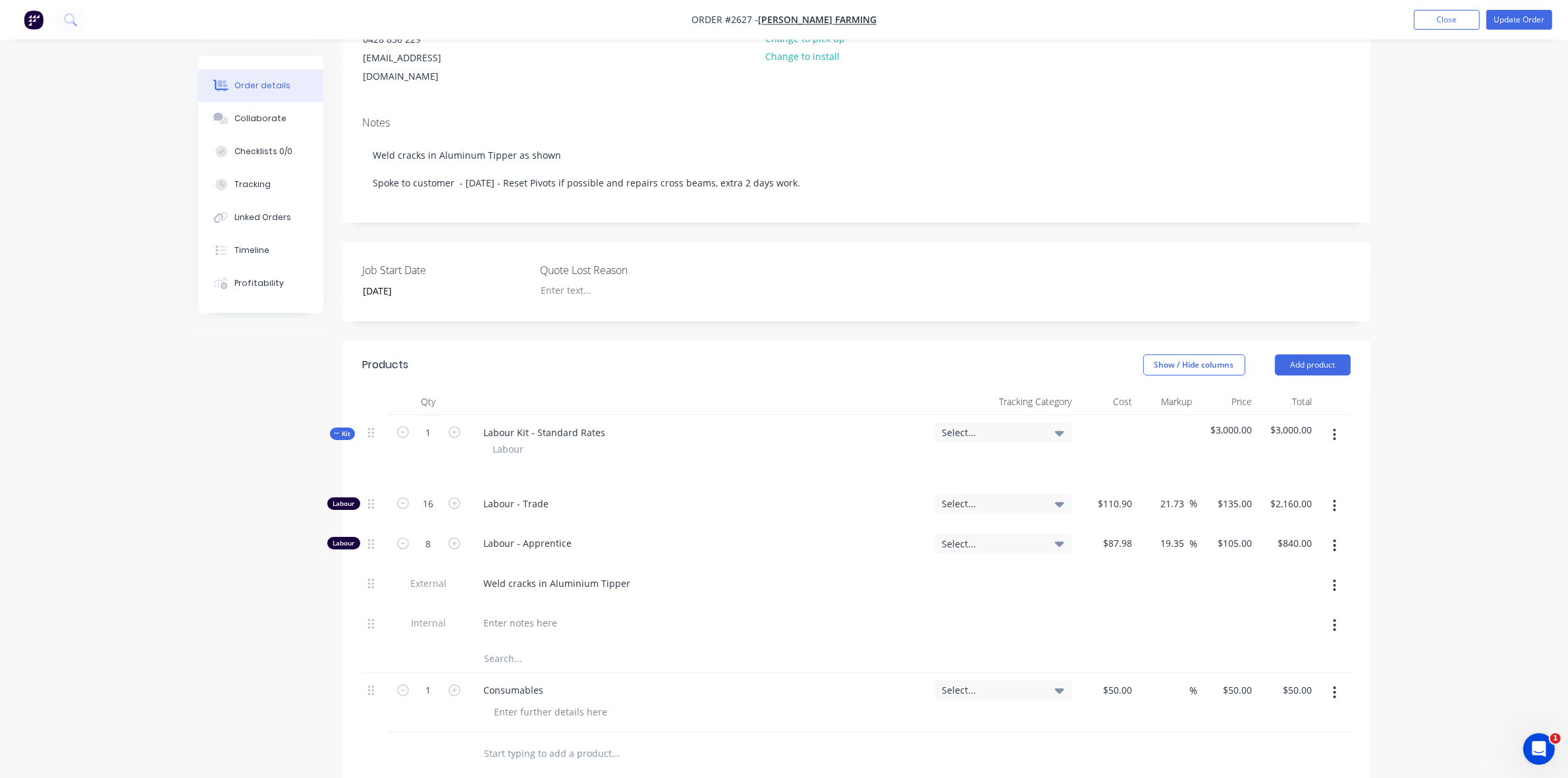
scroll to position [247, 0]
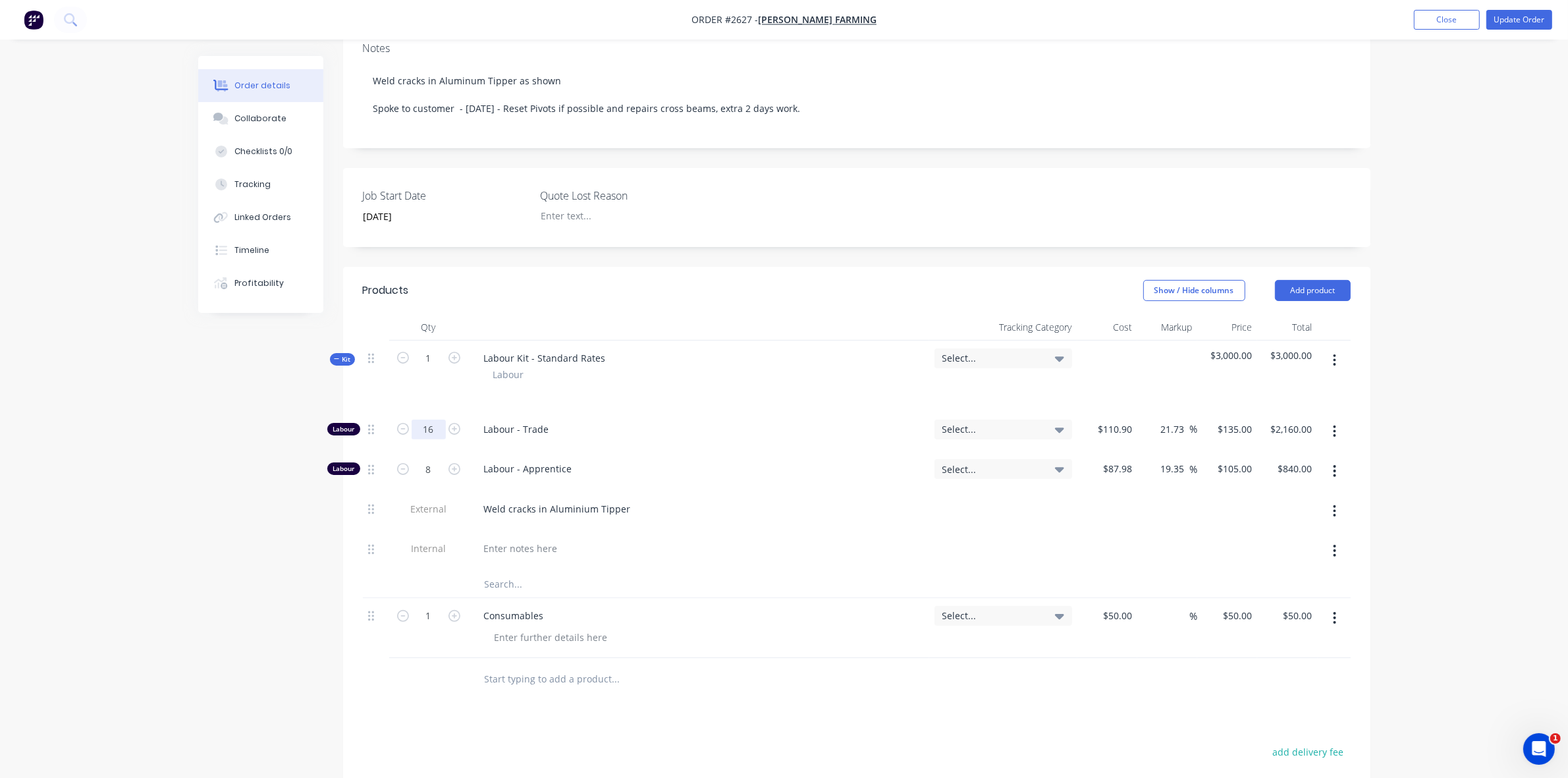
click at [428, 419] on input "16" at bounding box center [428, 429] width 34 height 20
type input "32"
type input "$4,320.00"
click at [1512, 21] on button "Update Order" at bounding box center [1519, 20] width 66 height 20
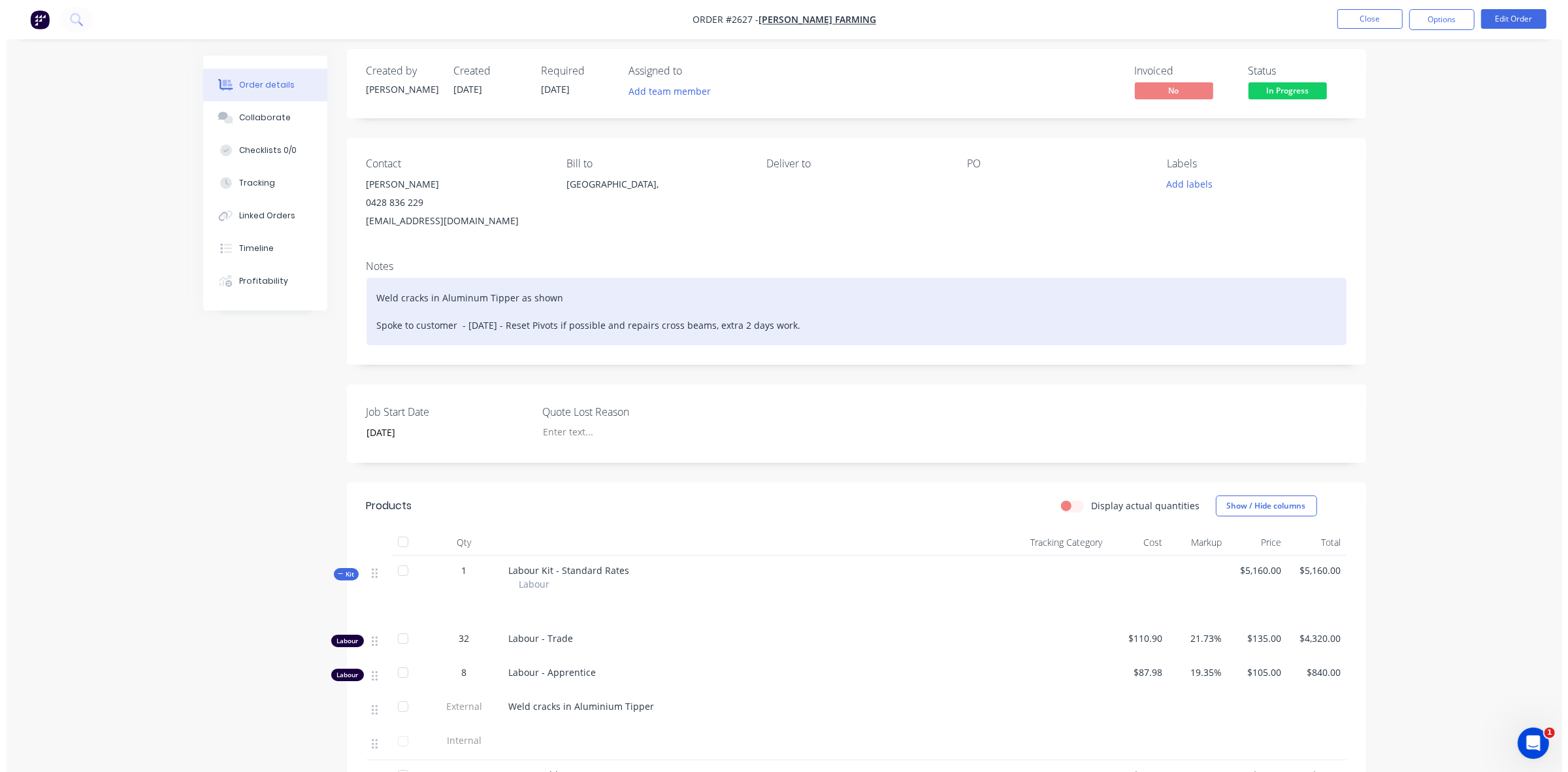
scroll to position [0, 0]
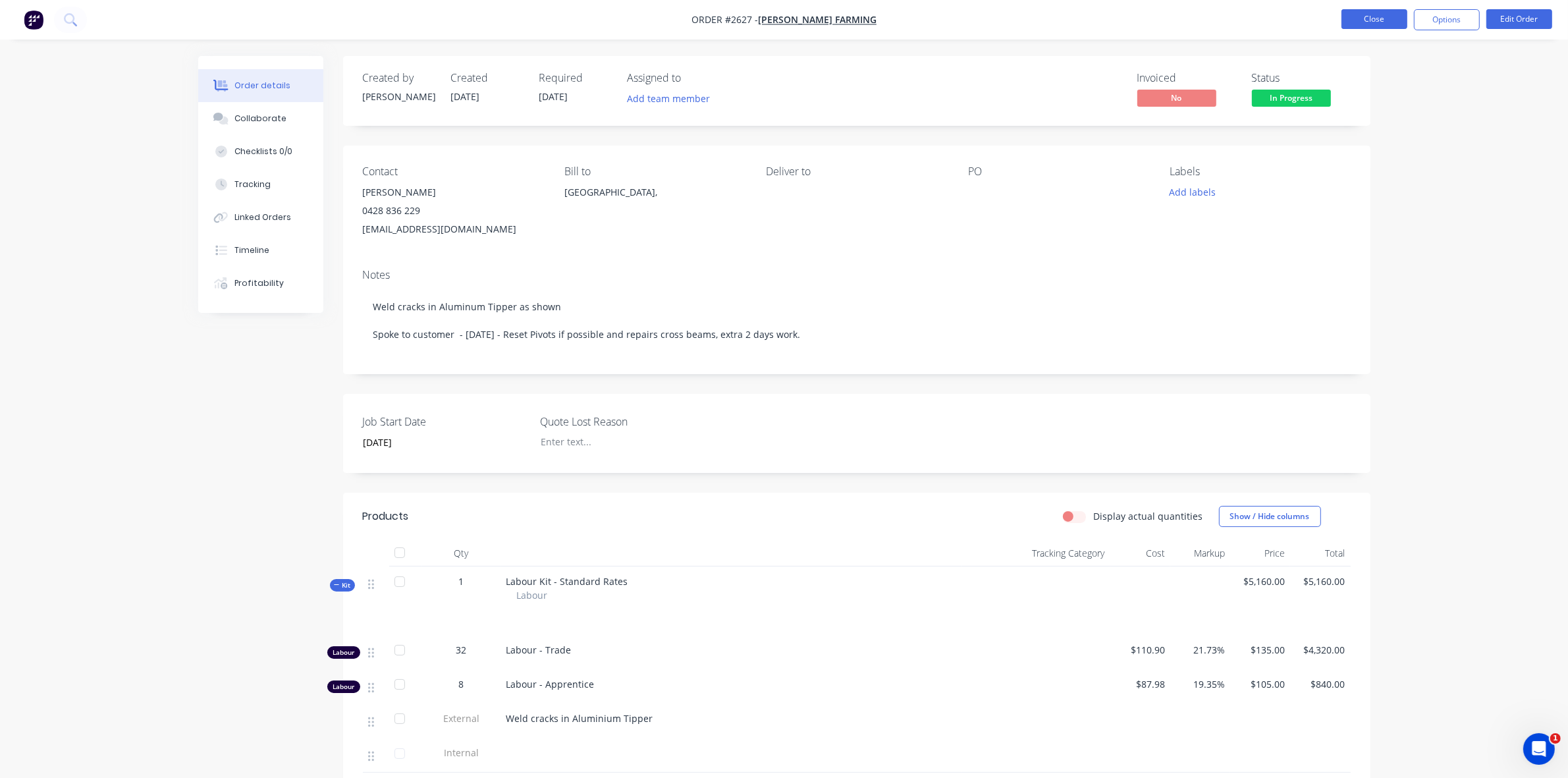
click at [1370, 21] on button "Close" at bounding box center [1374, 19] width 66 height 20
